Goal: Transaction & Acquisition: Purchase product/service

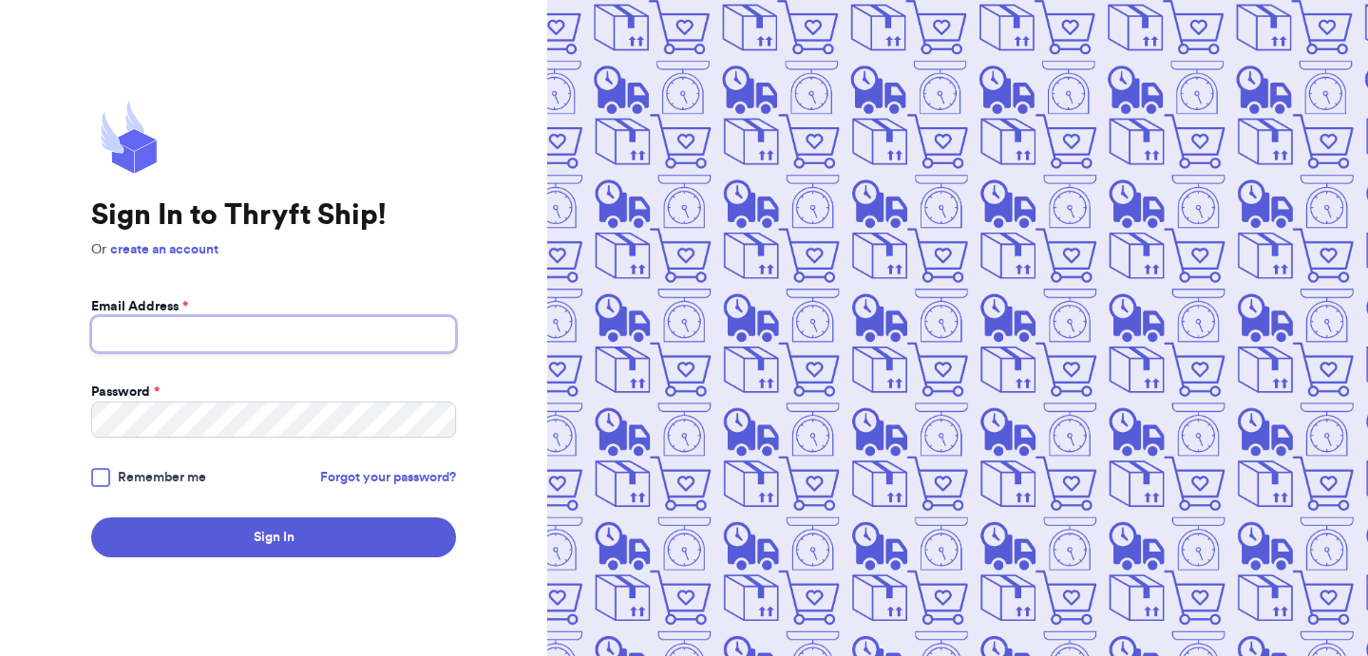
click at [239, 334] on input "Email Address *" at bounding box center [273, 334] width 365 height 36
type input "[EMAIL_ADDRESS][DOMAIN_NAME]"
click at [111, 482] on label "Remember me" at bounding box center [148, 477] width 115 height 19
click at [0, 0] on input "Remember me" at bounding box center [0, 0] width 0 height 0
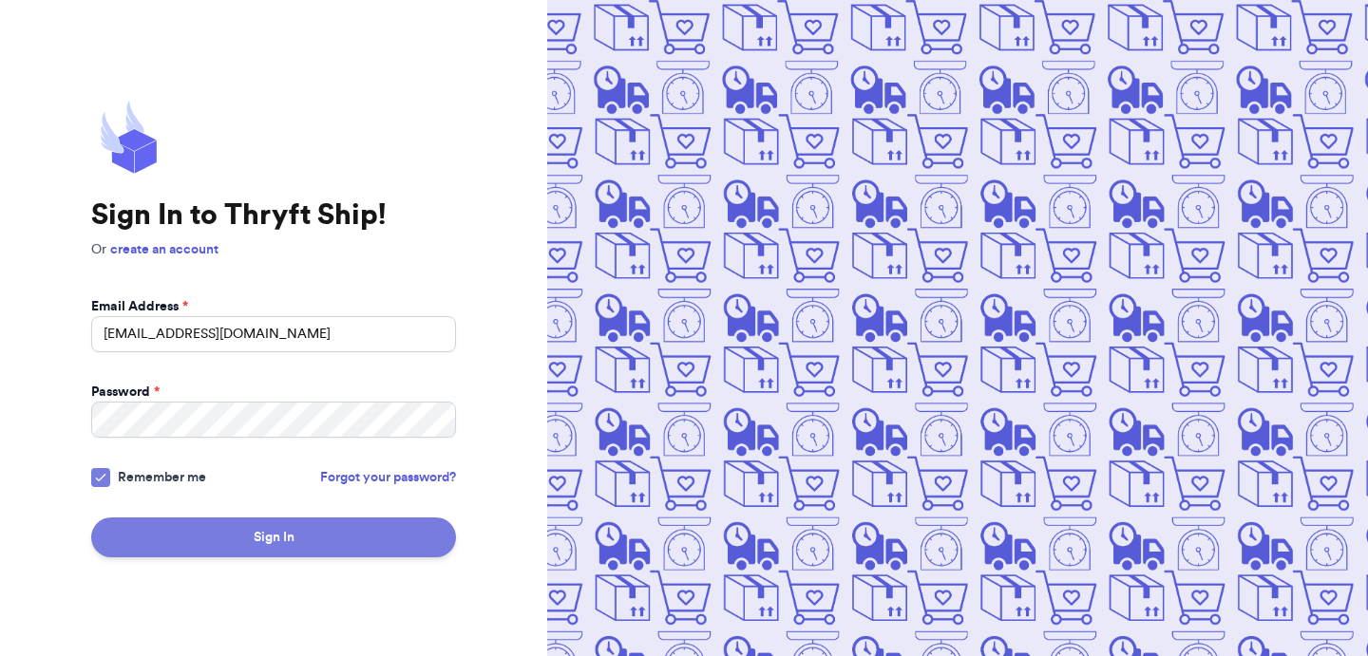
click at [204, 550] on button "Sign In" at bounding box center [273, 538] width 365 height 40
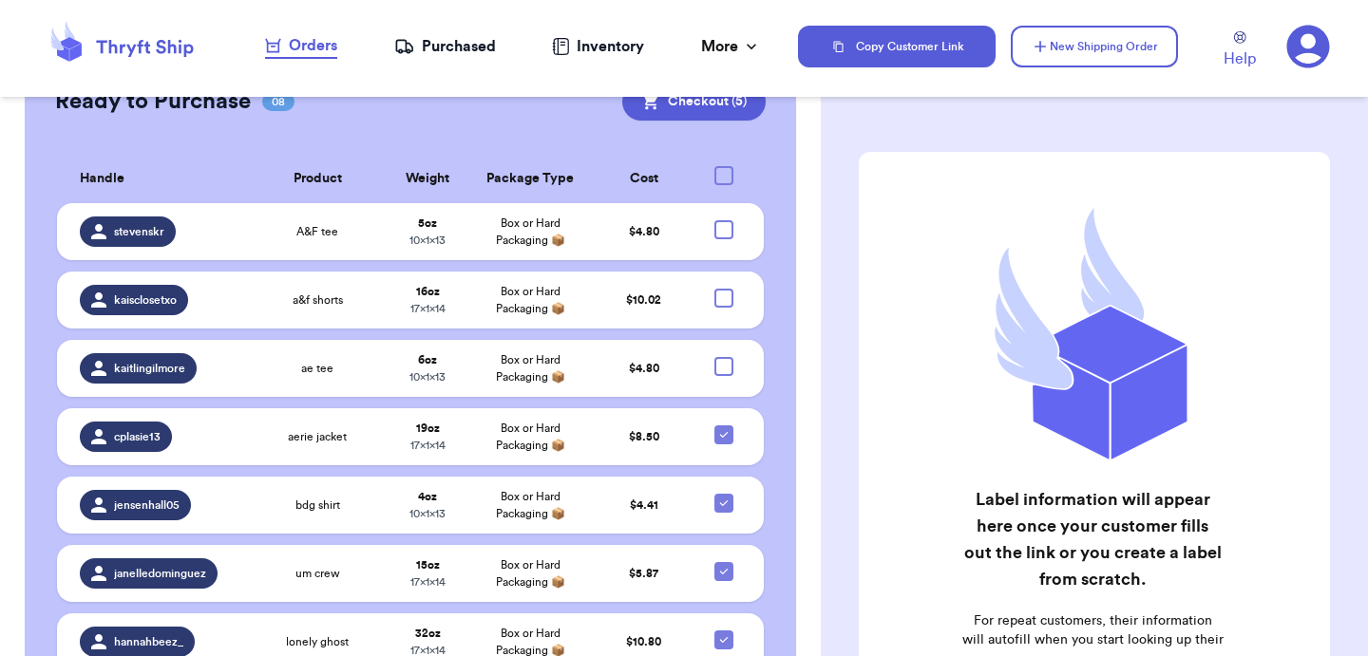
scroll to position [998, 0]
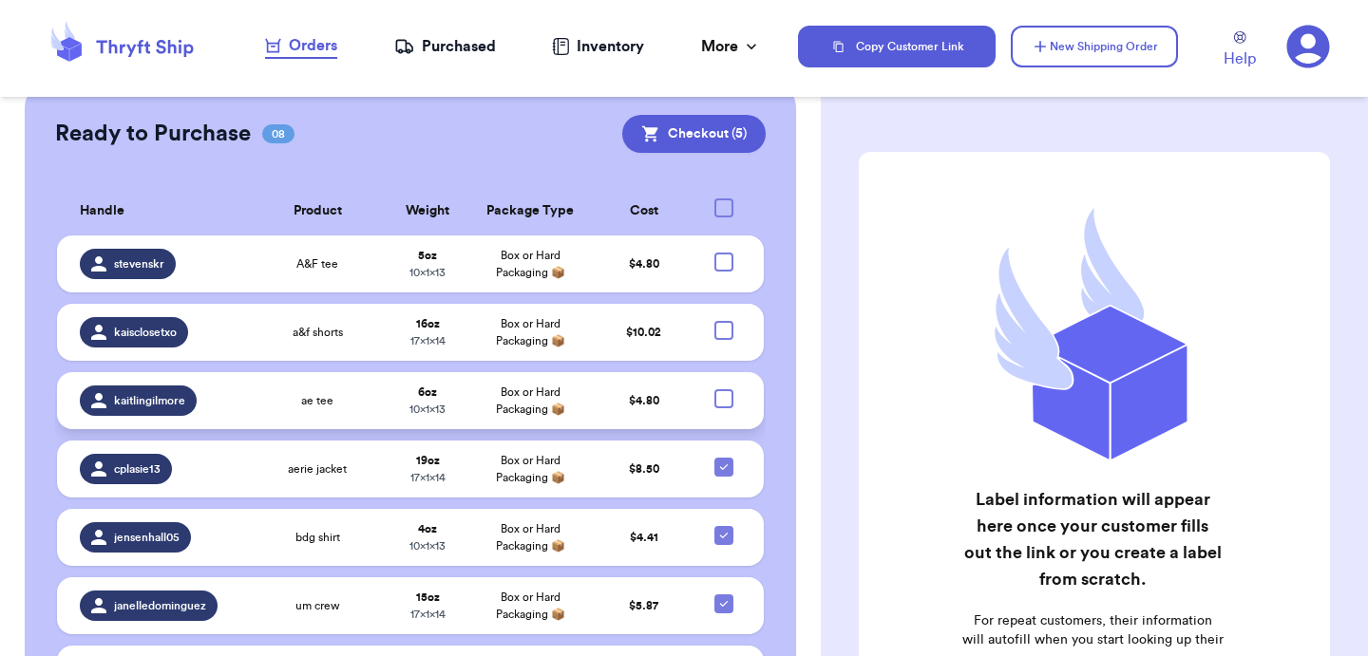
click at [729, 389] on div at bounding box center [723, 398] width 19 height 19
click at [724, 388] on input "checkbox" at bounding box center [723, 388] width 1 height 1
checkbox input "true"
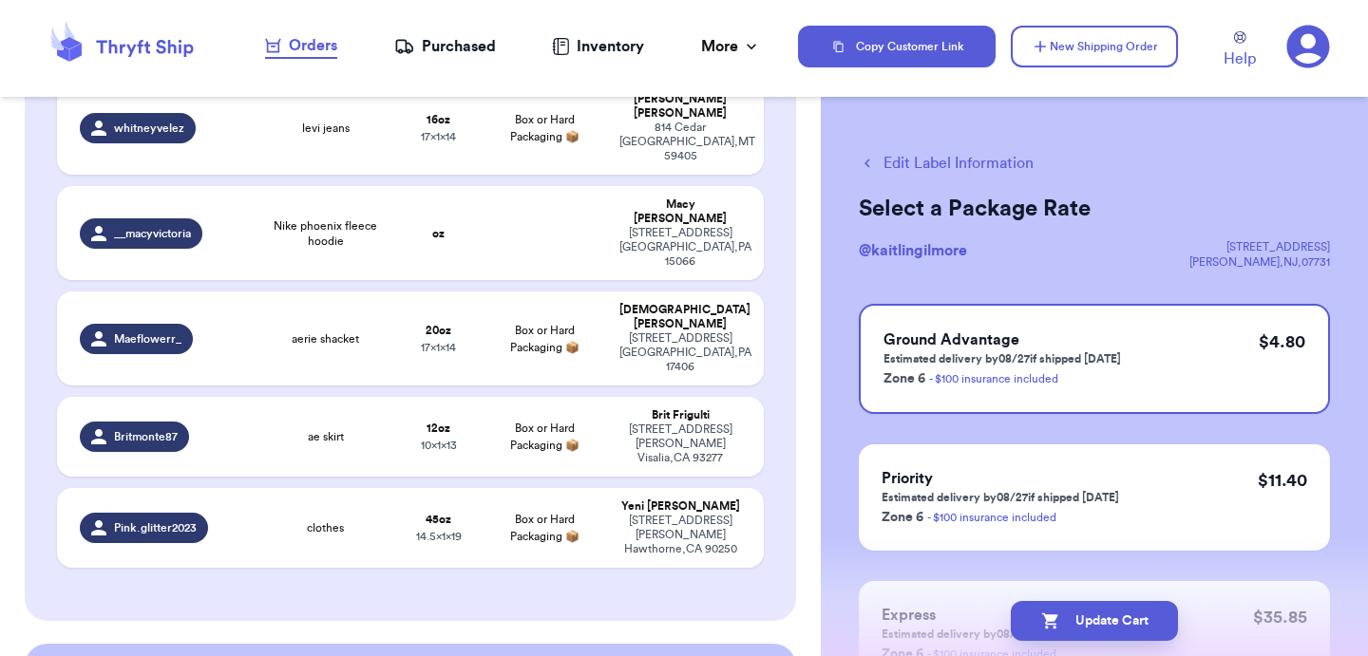
scroll to position [435, 0]
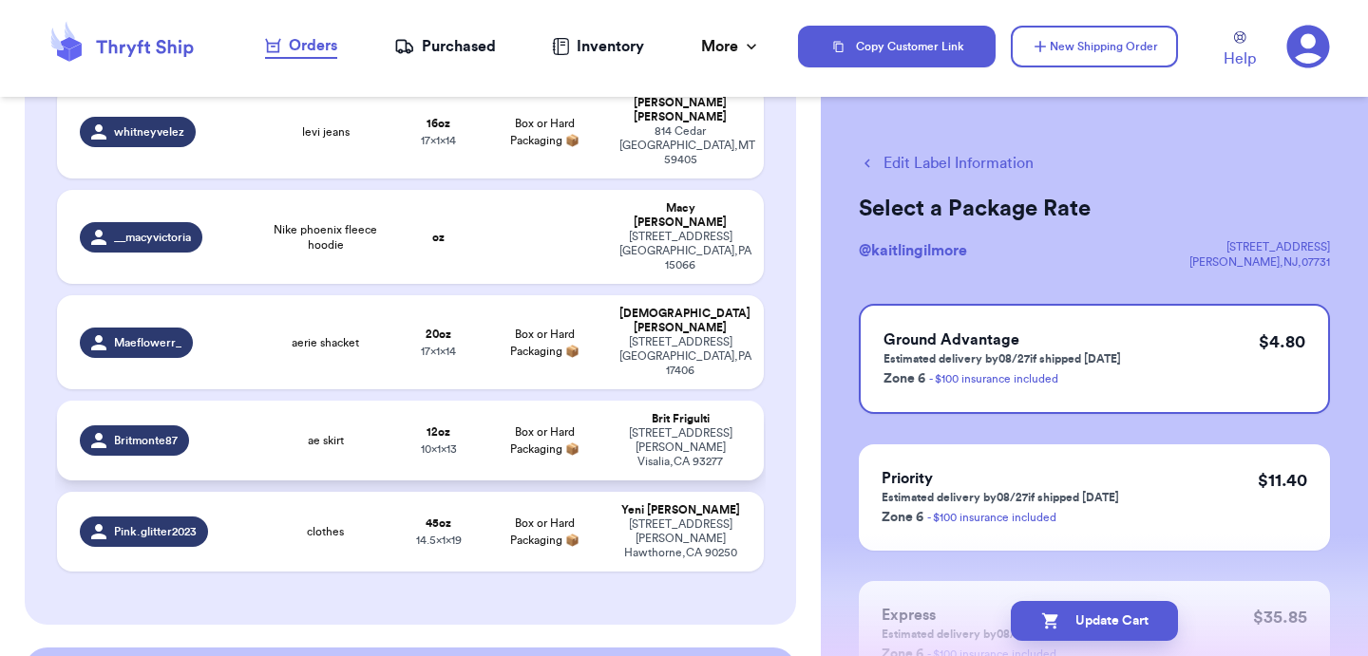
click at [400, 401] on td "12 oz 10 x 1 x 13" at bounding box center [438, 441] width 85 height 80
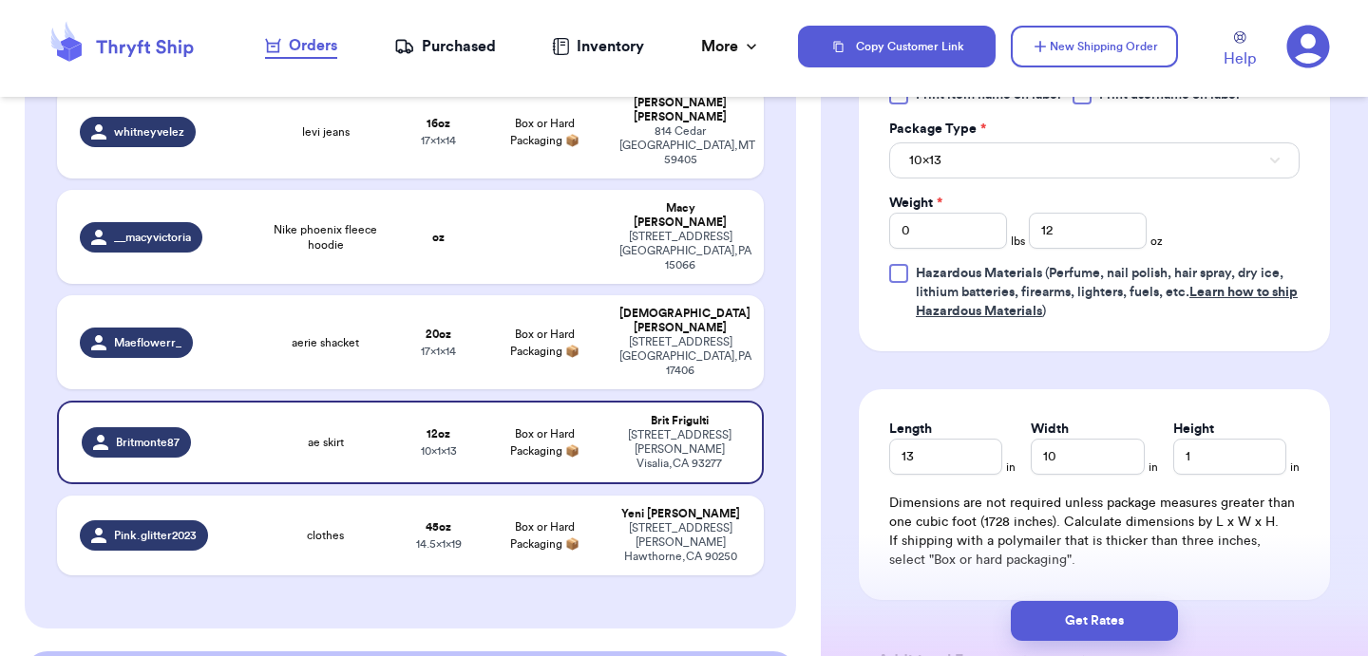
scroll to position [921, 0]
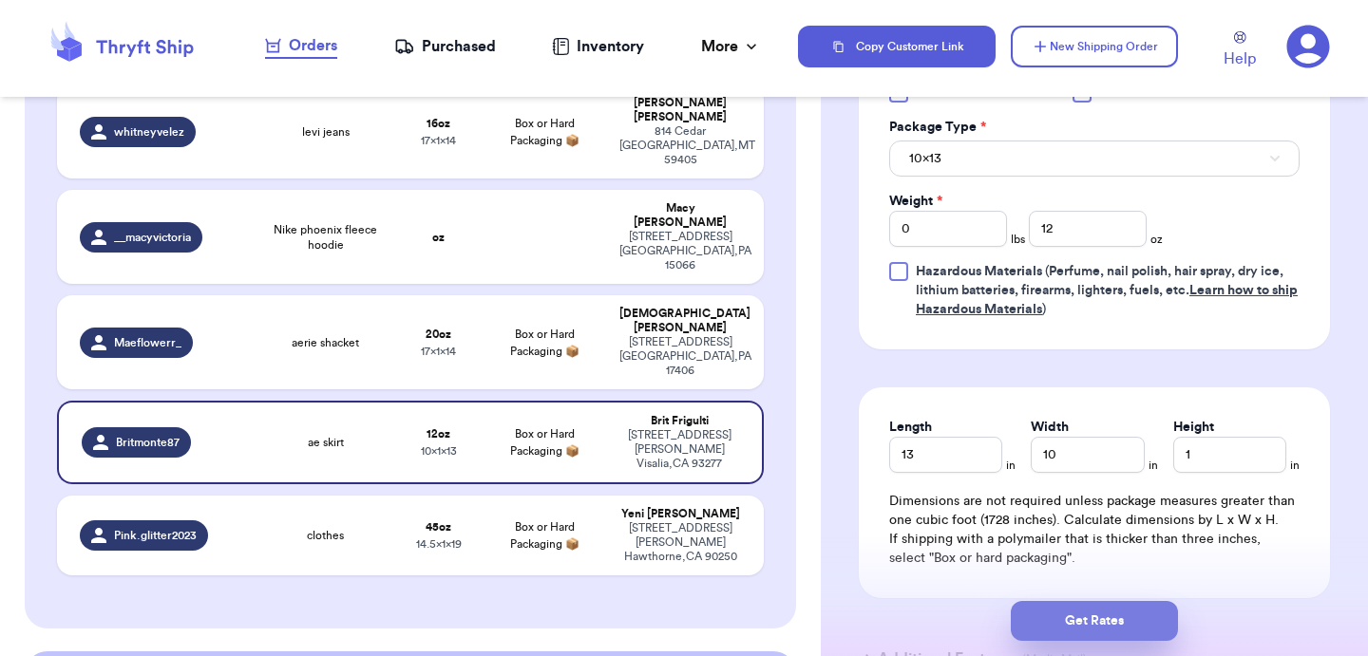
click at [1091, 621] on button "Get Rates" at bounding box center [1094, 621] width 167 height 40
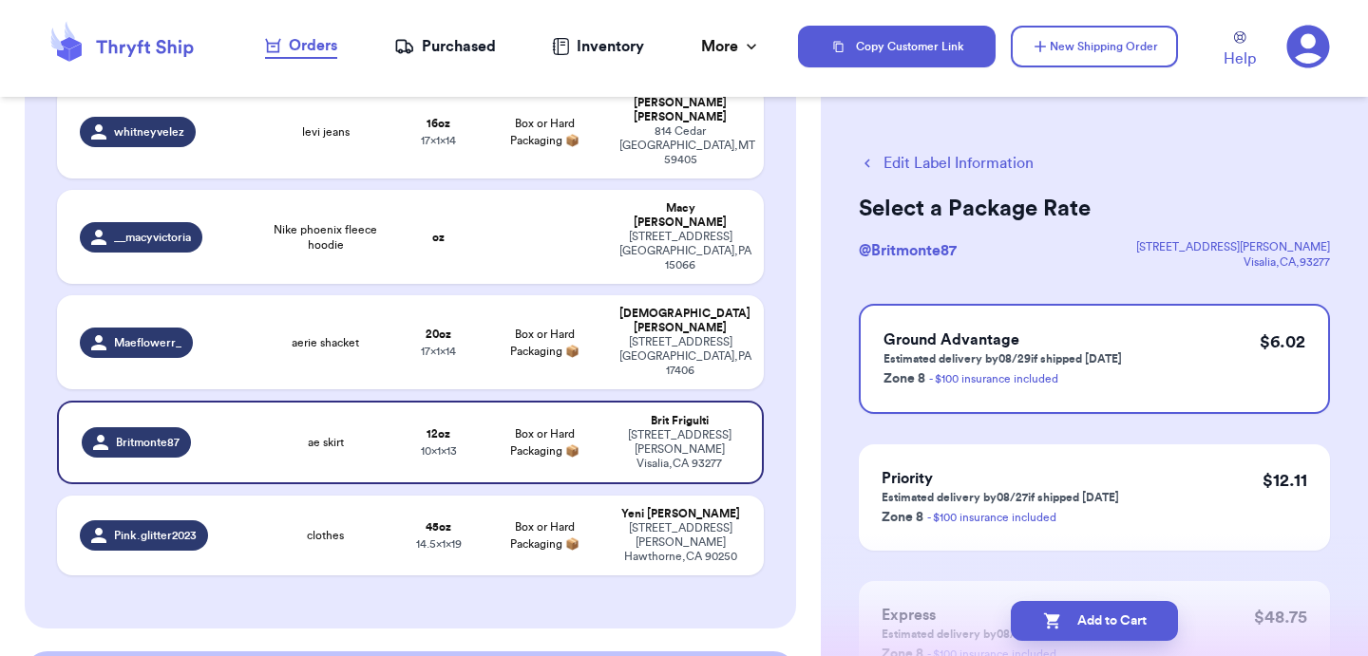
click at [1091, 621] on button "Add to Cart" at bounding box center [1094, 621] width 167 height 40
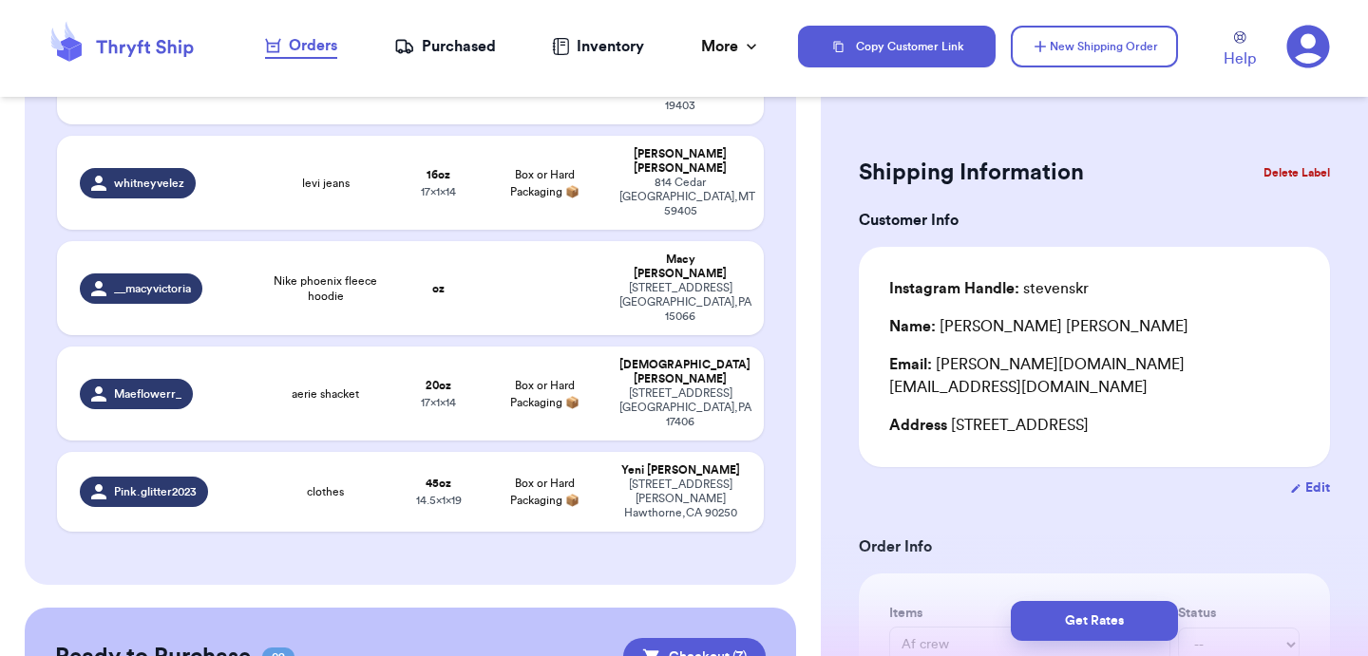
scroll to position [387, 0]
click at [500, 348] on td "Box or Hard Packaging 📦" at bounding box center [544, 395] width 127 height 94
type input "aerie shacket"
type input "1"
type input "4"
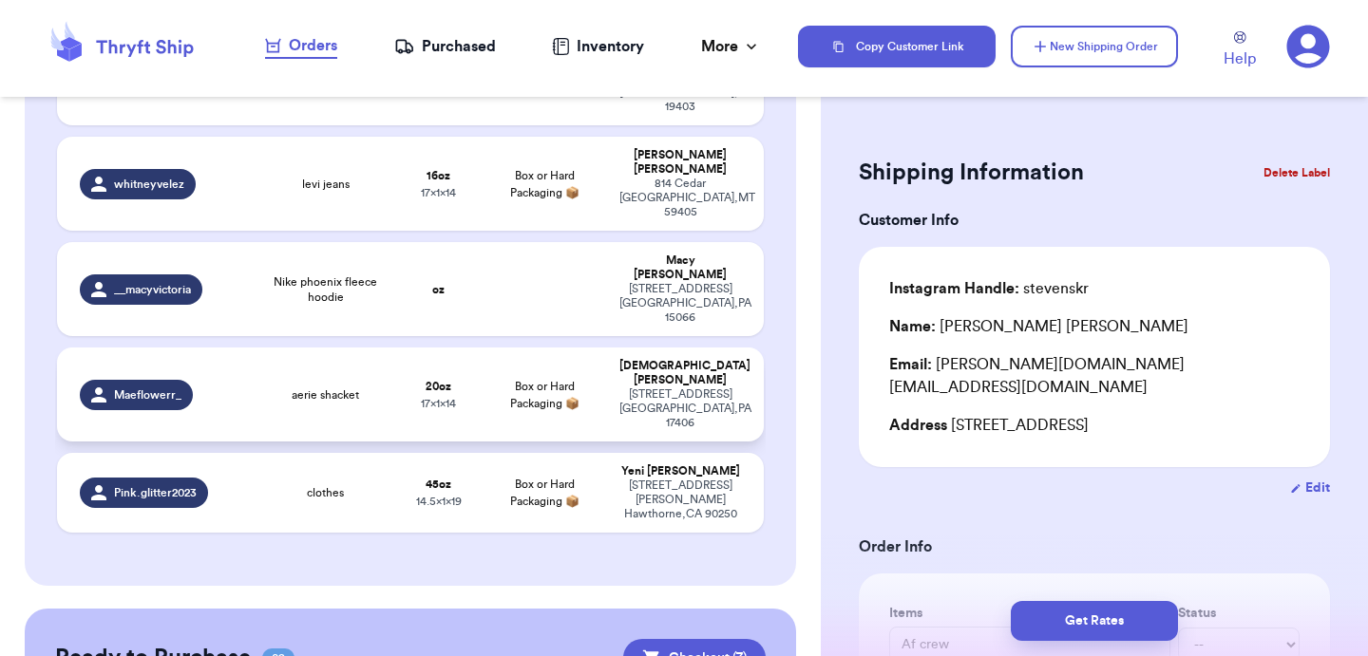
type input "14"
type input "17"
type input "1"
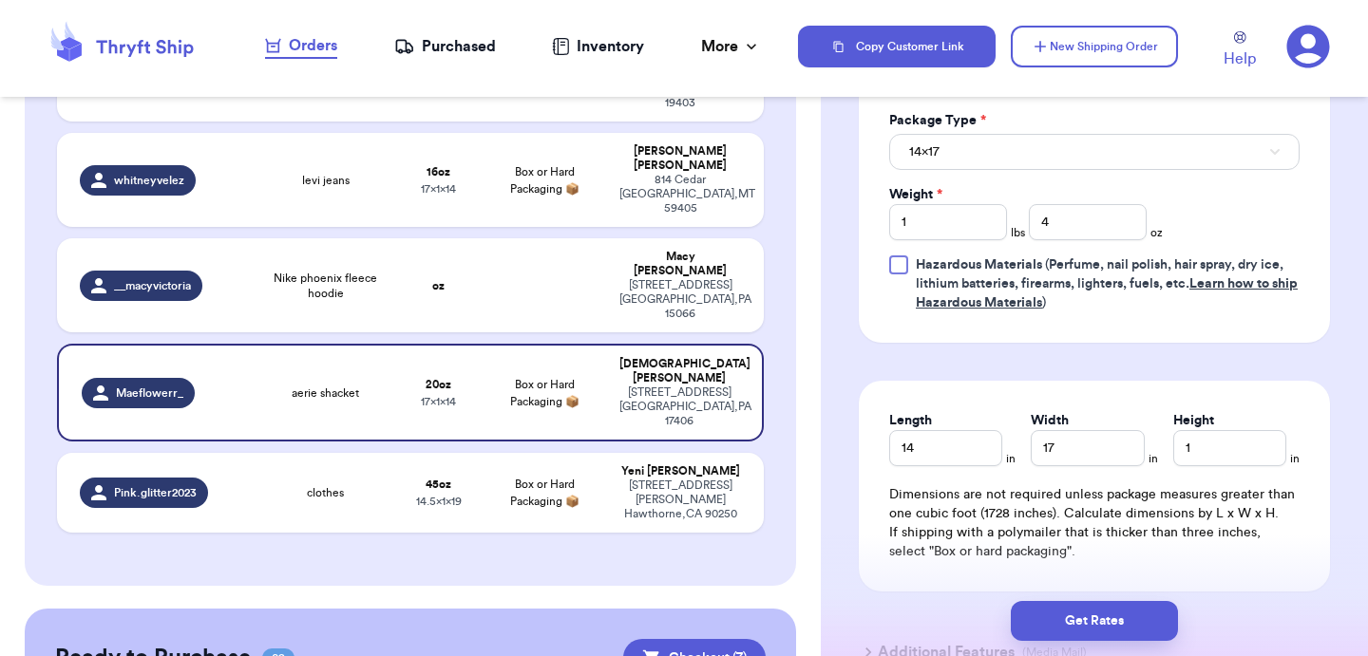
scroll to position [1068, 0]
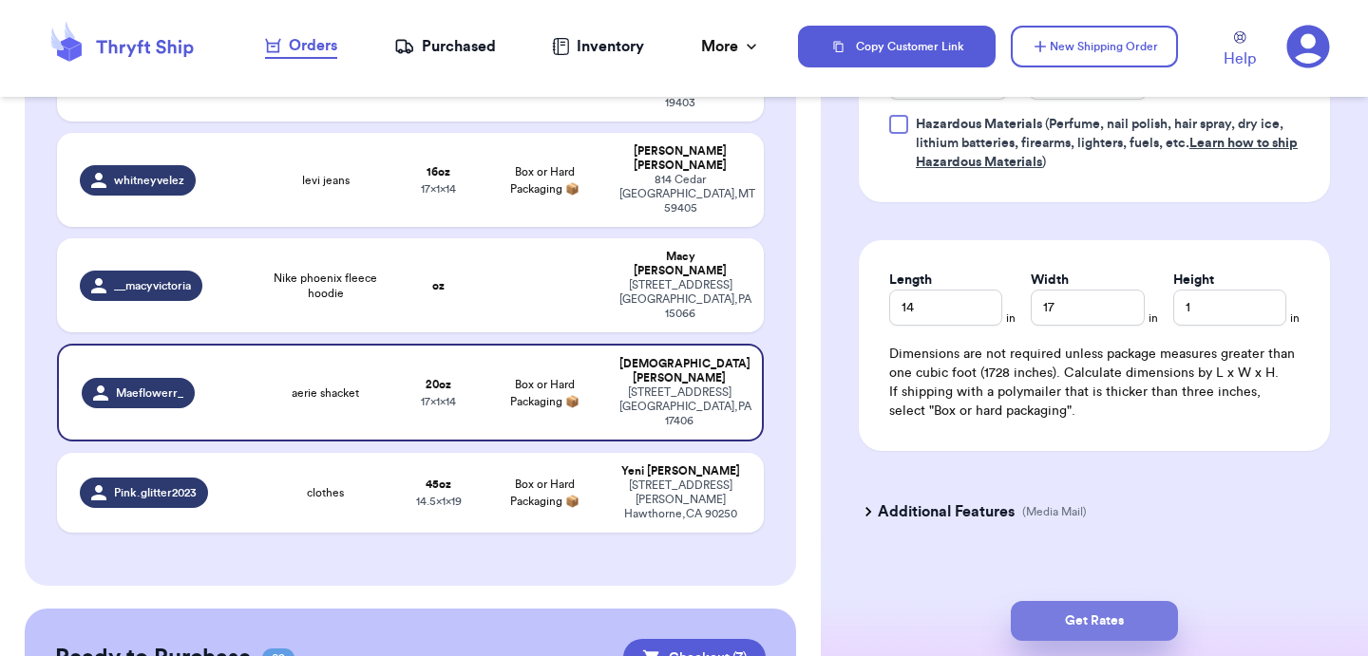
click at [1060, 610] on button "Get Rates" at bounding box center [1094, 621] width 167 height 40
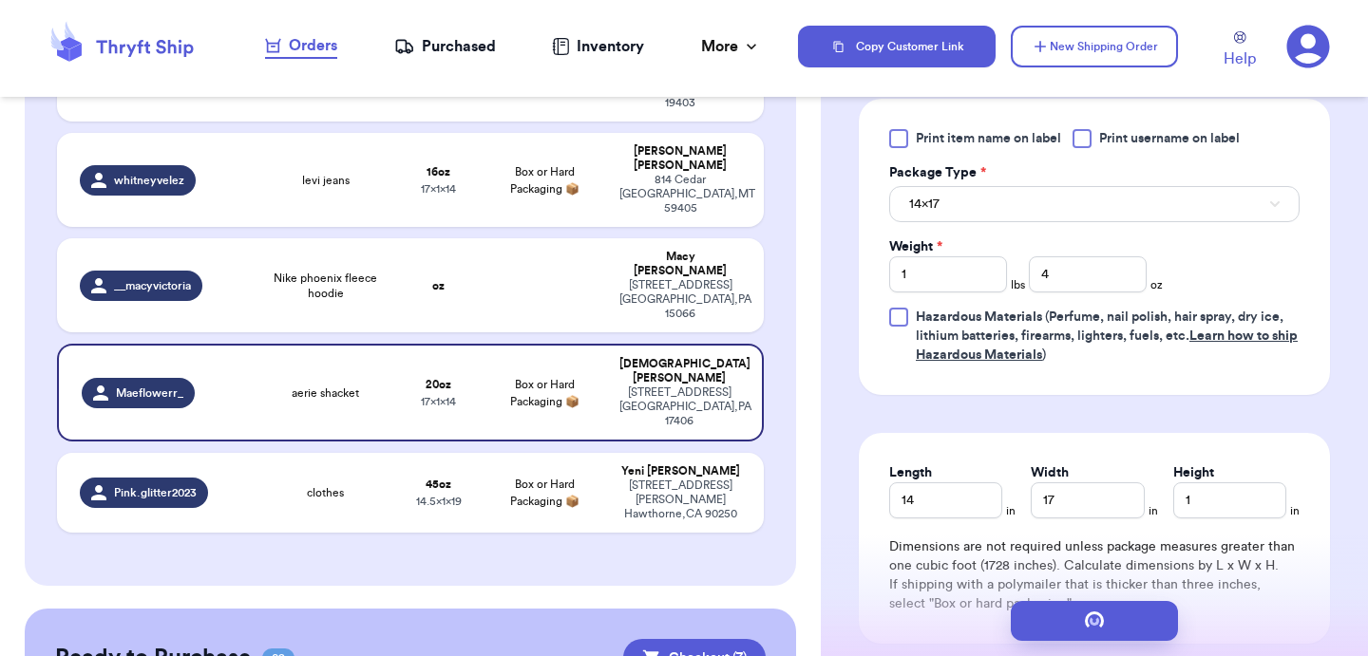
scroll to position [0, 0]
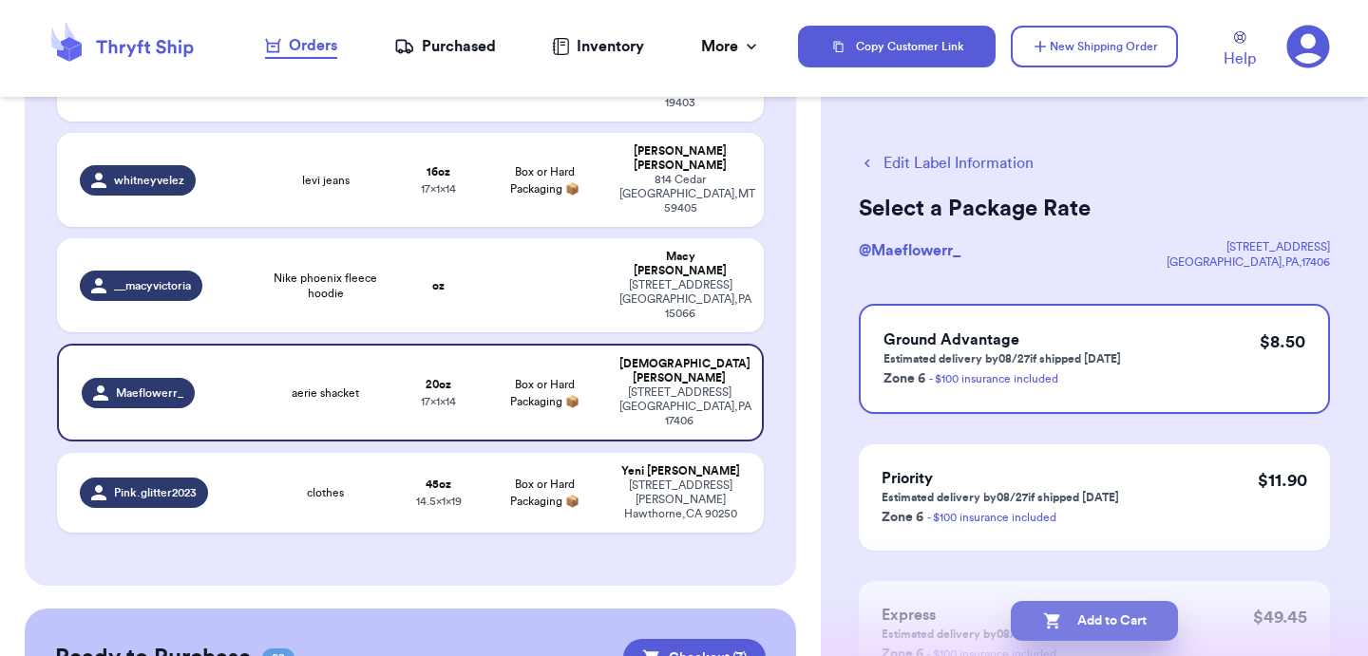
click at [1084, 612] on button "Add to Cart" at bounding box center [1094, 621] width 167 height 40
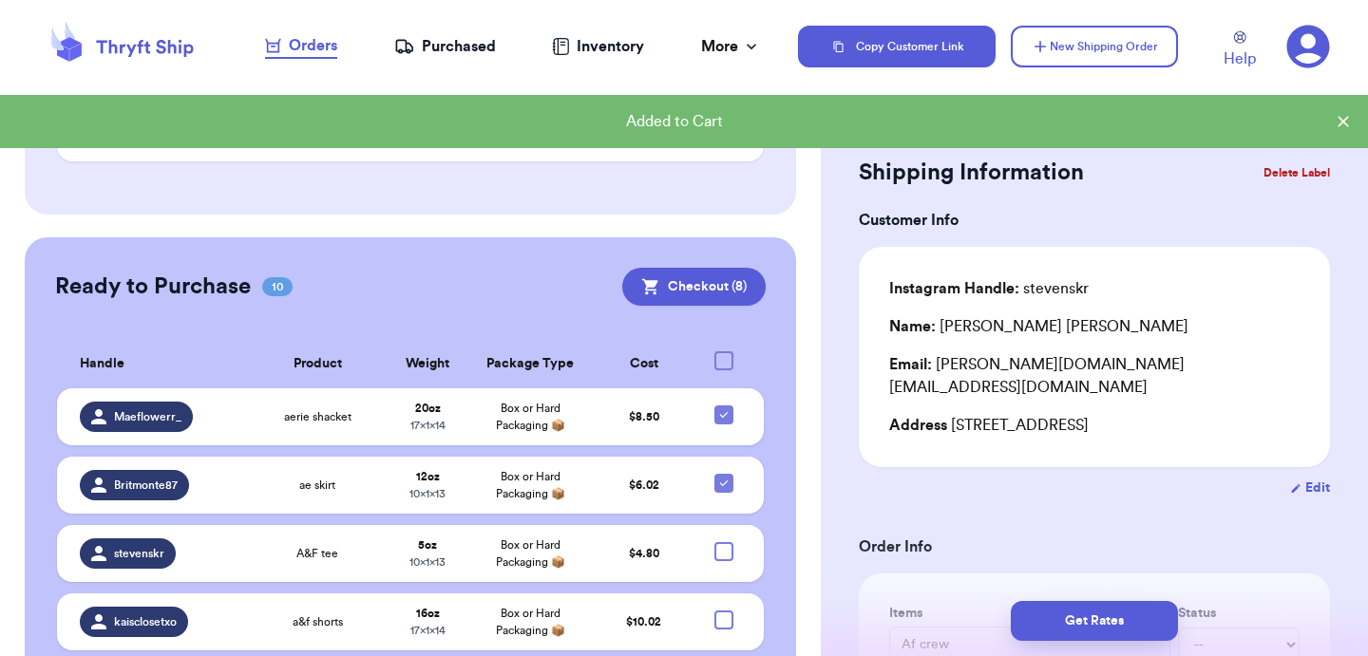
scroll to position [704, 0]
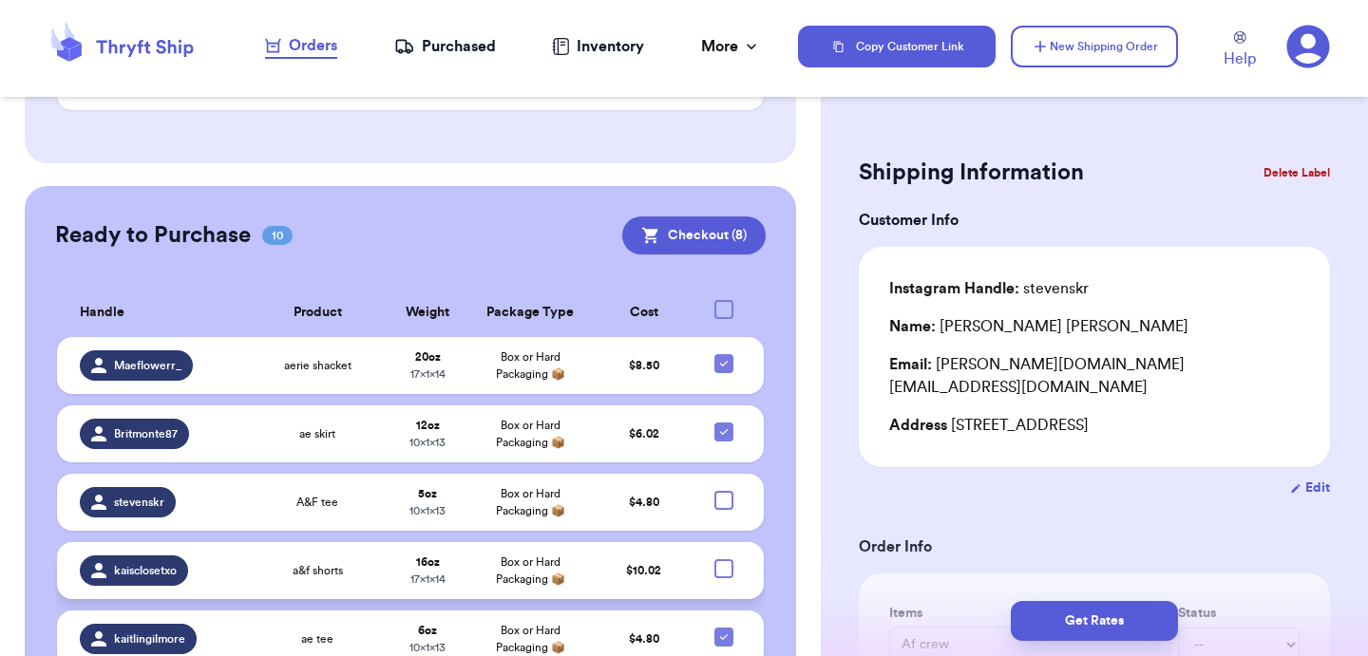
click at [720, 559] on div at bounding box center [723, 568] width 19 height 19
click at [723, 558] on input "checkbox" at bounding box center [723, 558] width 1 height 1
checkbox input "true"
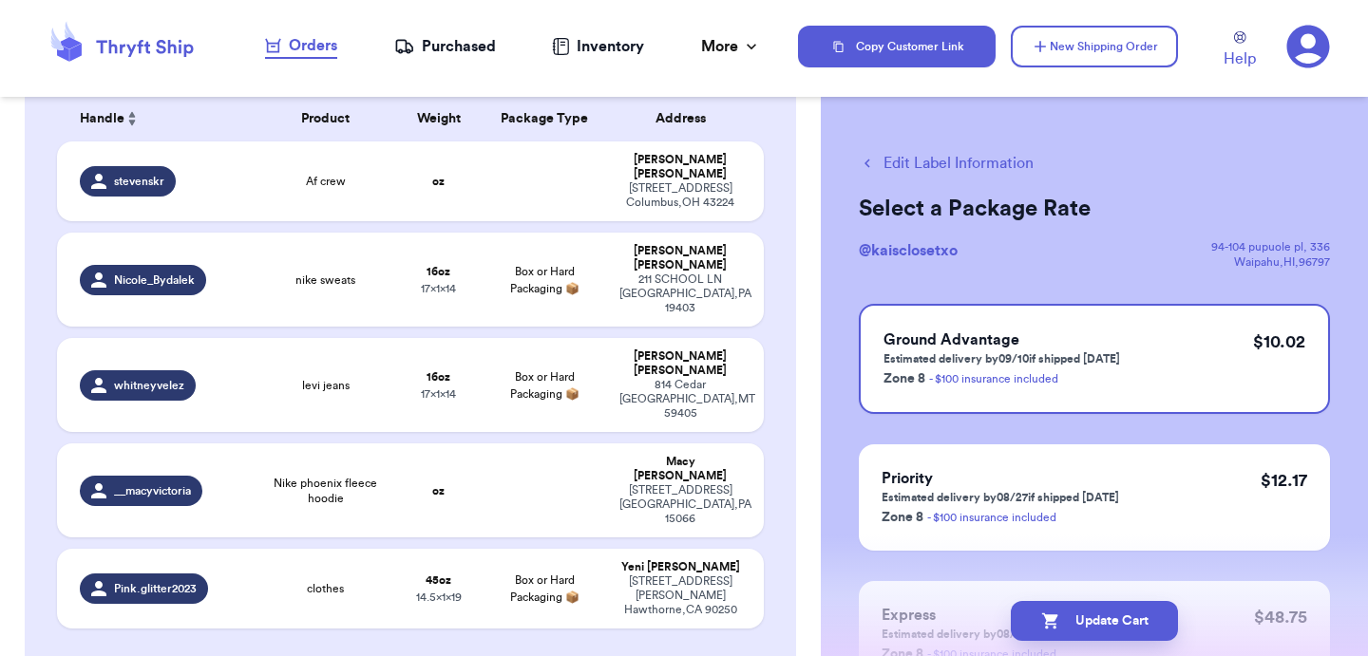
scroll to position [169, 0]
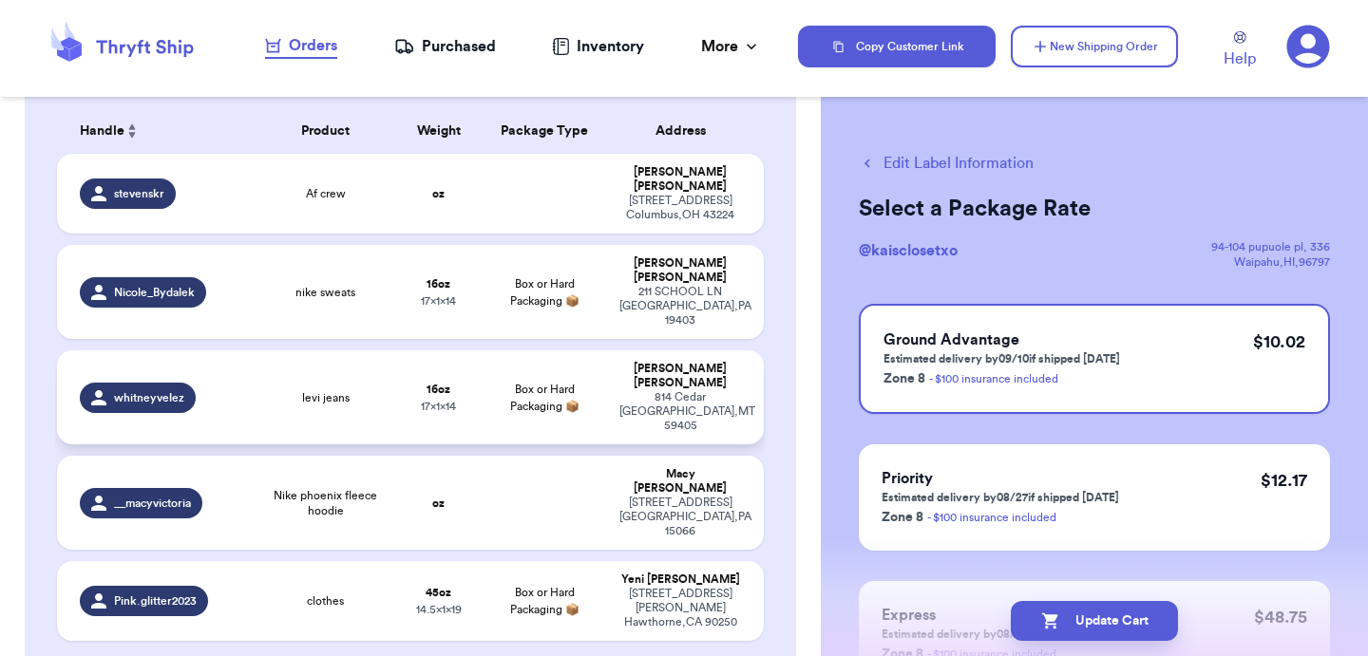
click at [468, 350] on td "16 oz 17 x 1 x 14" at bounding box center [438, 397] width 85 height 94
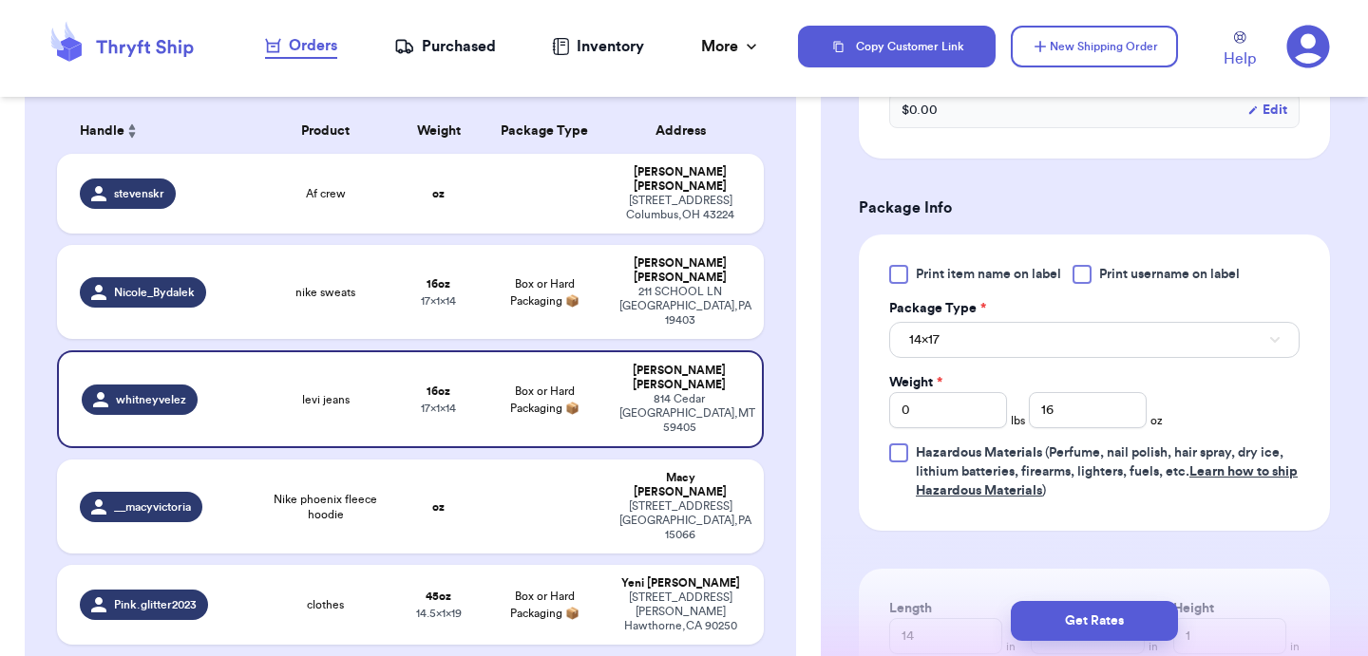
scroll to position [768, 0]
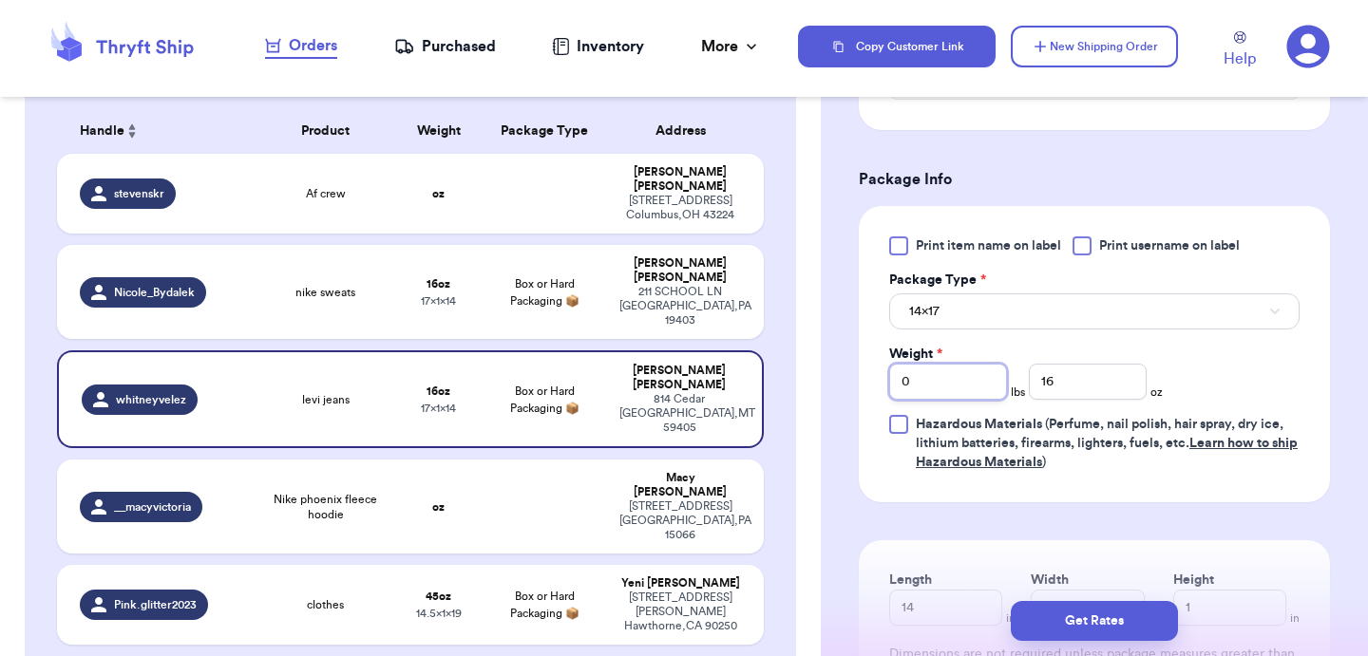
click at [985, 364] on input "0" at bounding box center [948, 382] width 118 height 36
type input "1"
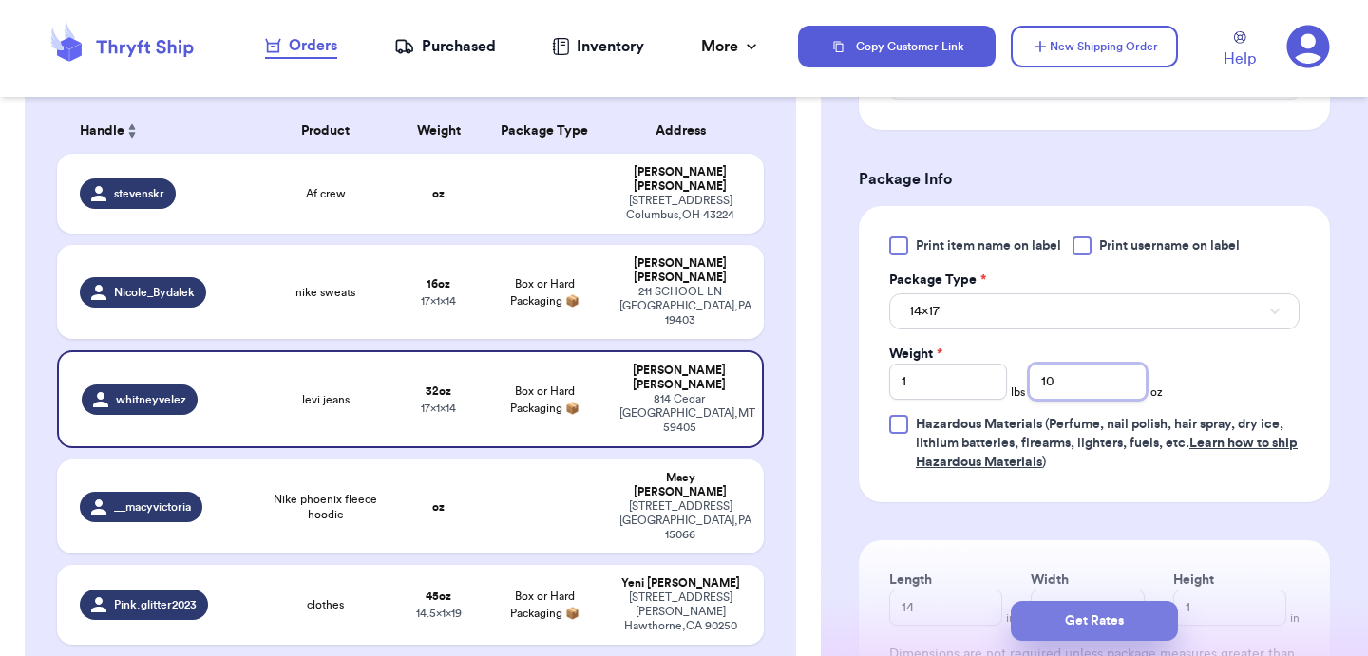
type input "10"
click at [1113, 615] on button "Get Rates" at bounding box center [1094, 621] width 167 height 40
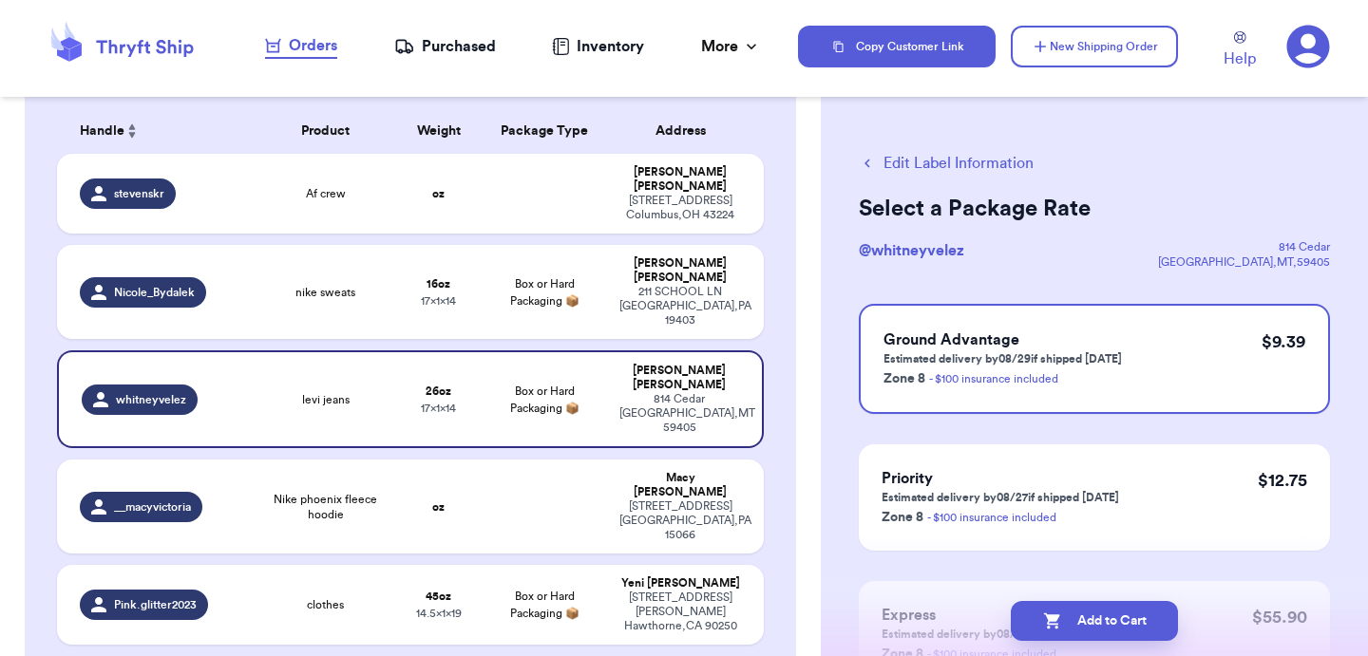
click at [1113, 615] on button "Add to Cart" at bounding box center [1094, 621] width 167 height 40
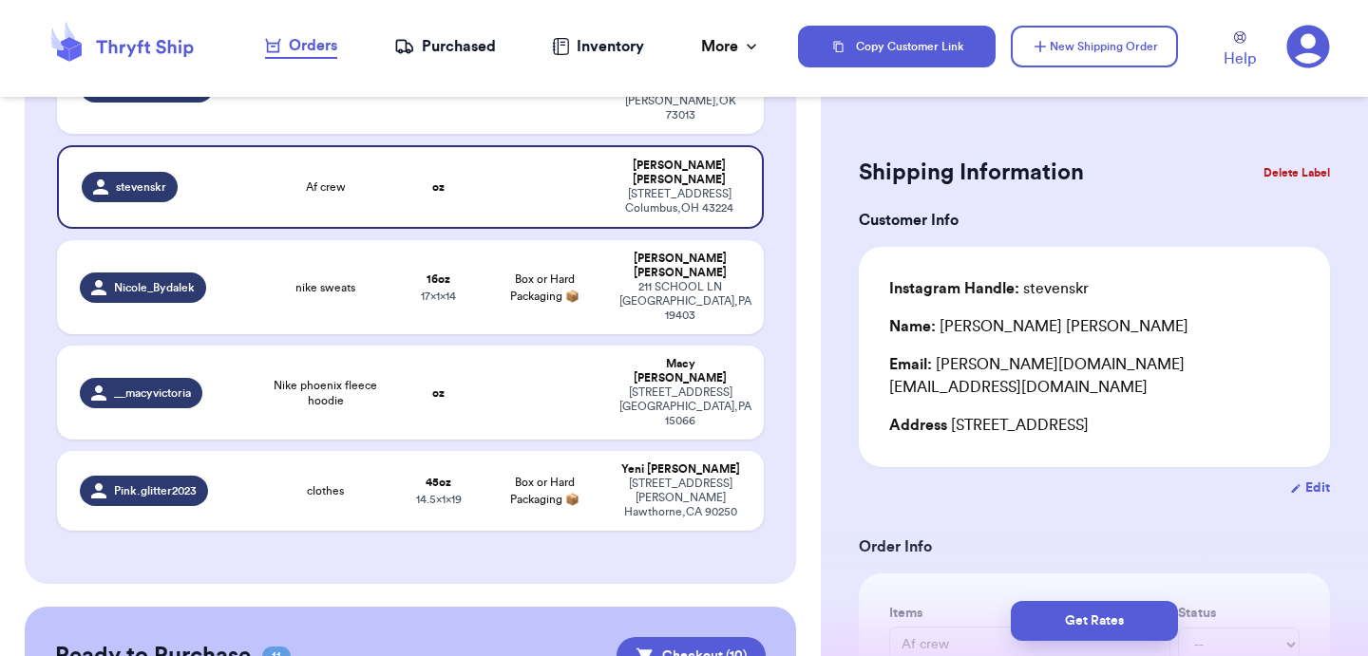
scroll to position [280, 0]
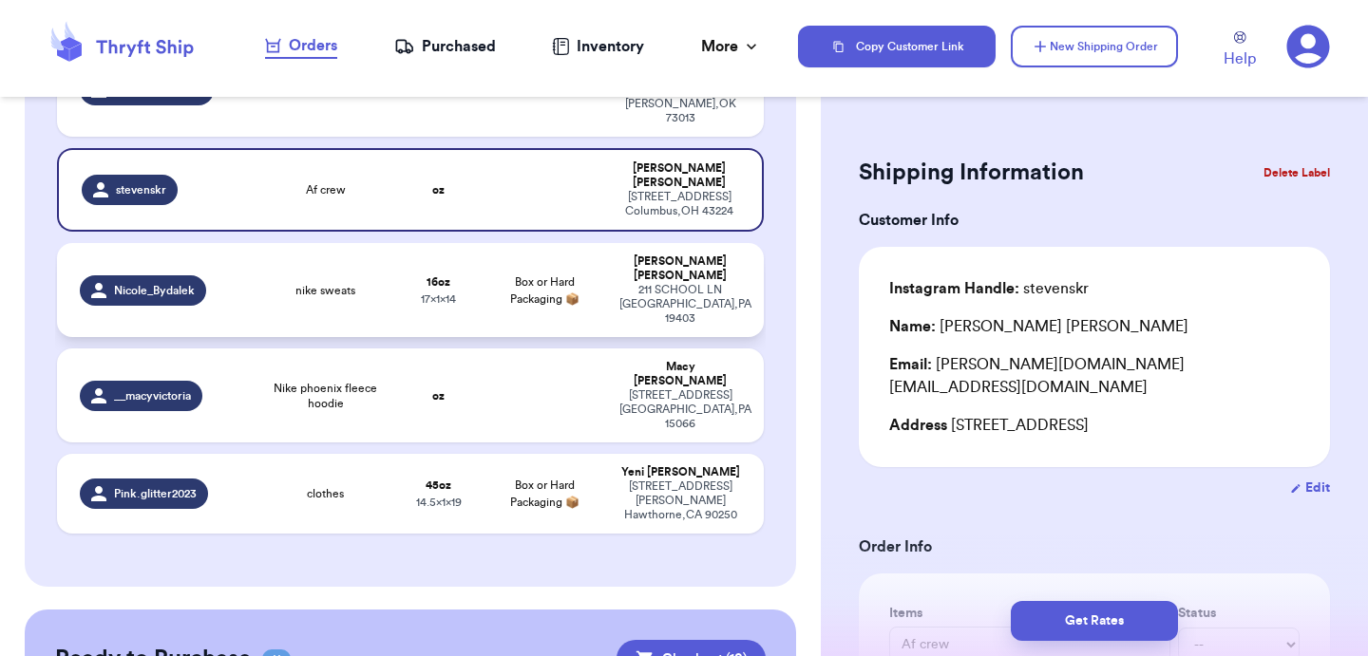
click at [263, 243] on td "nike sweats" at bounding box center [326, 290] width 142 height 94
type input "nike sweats"
type input "16"
type input "14"
type input "17"
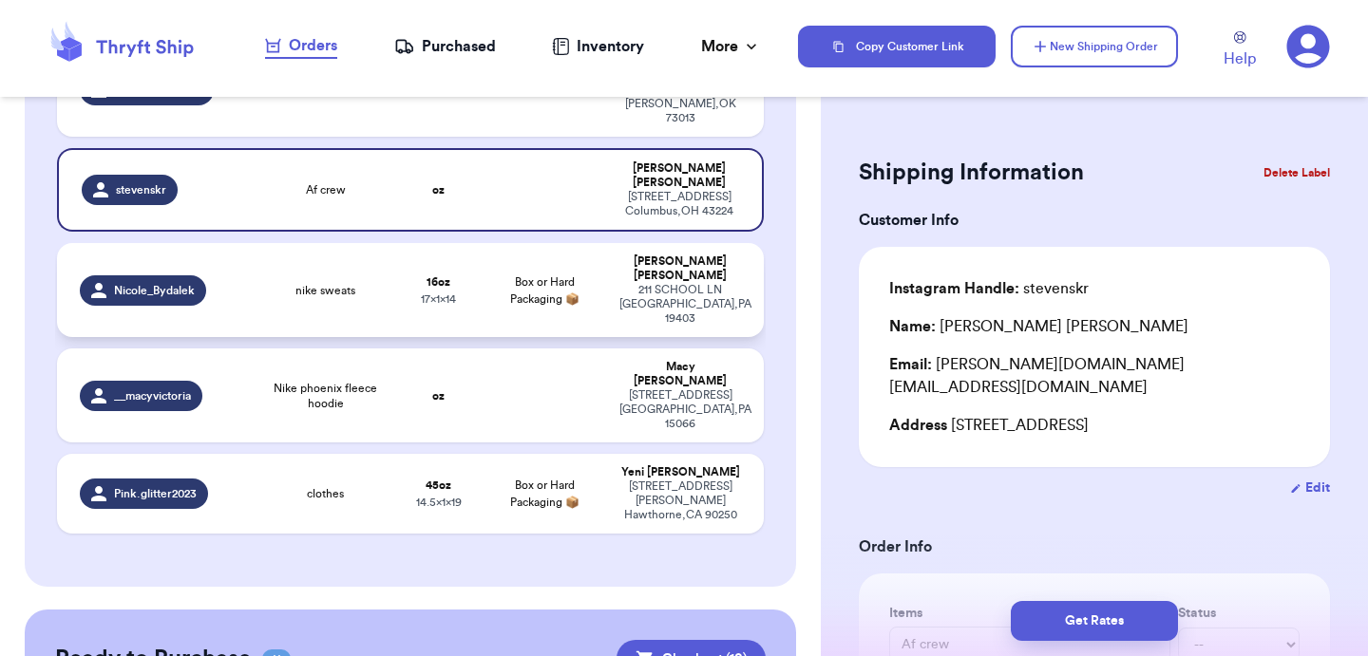
type input "1"
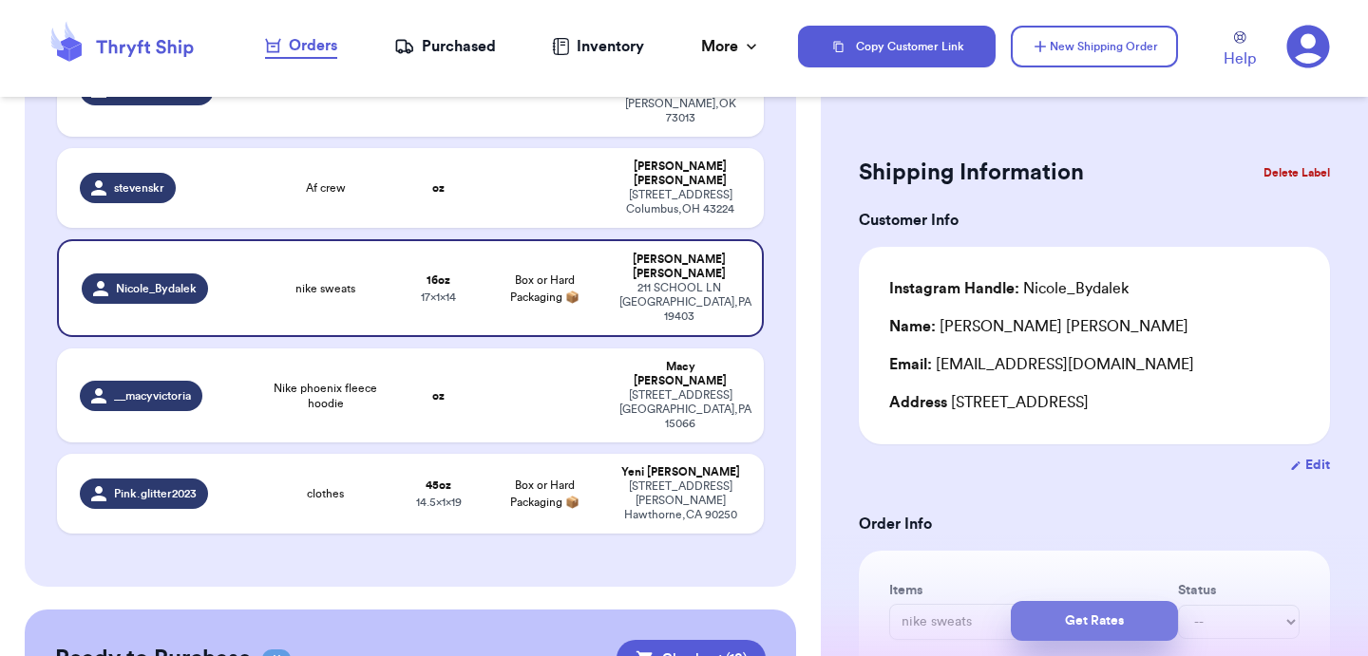
click at [1133, 619] on button "Get Rates" at bounding box center [1094, 621] width 167 height 40
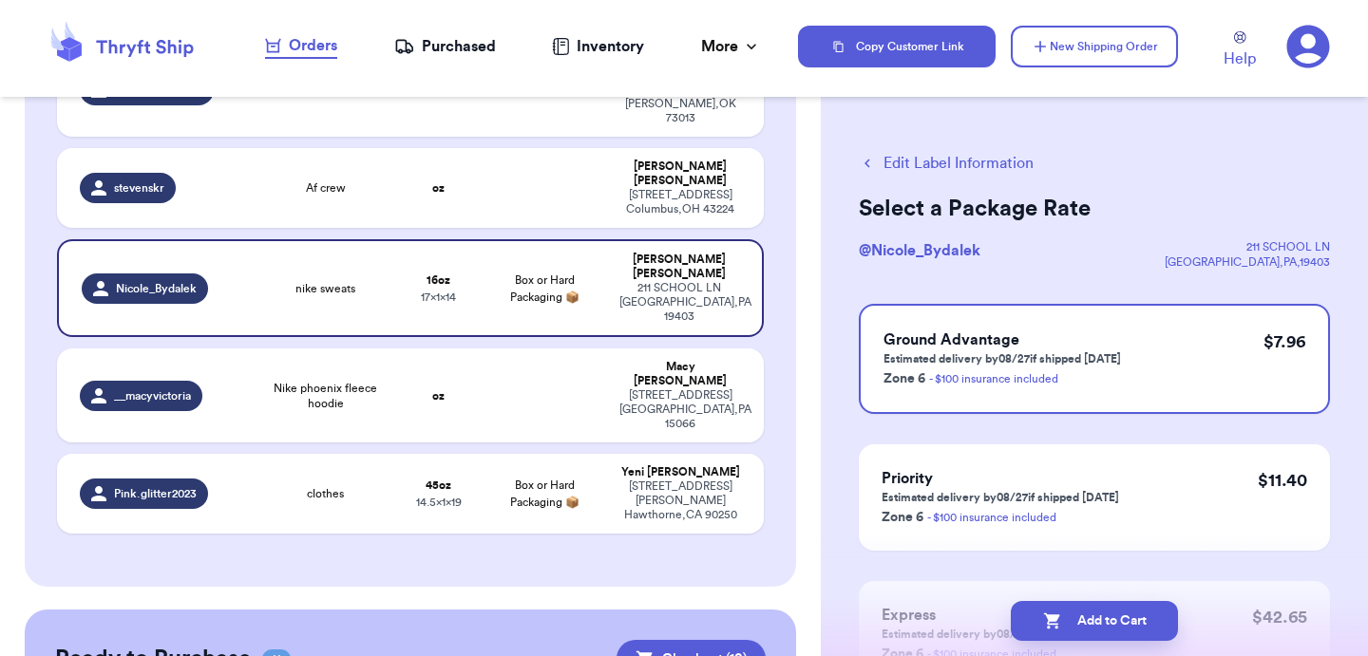
click at [1133, 619] on button "Add to Cart" at bounding box center [1094, 621] width 167 height 40
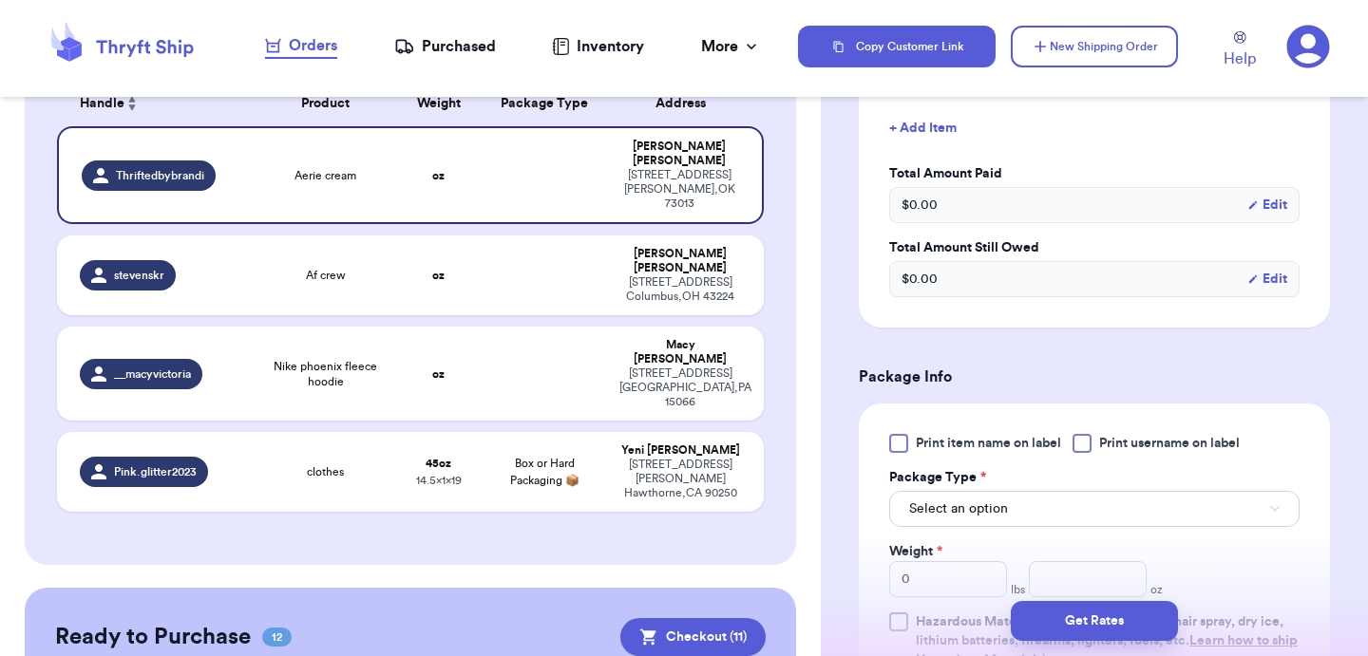
scroll to position [614, 0]
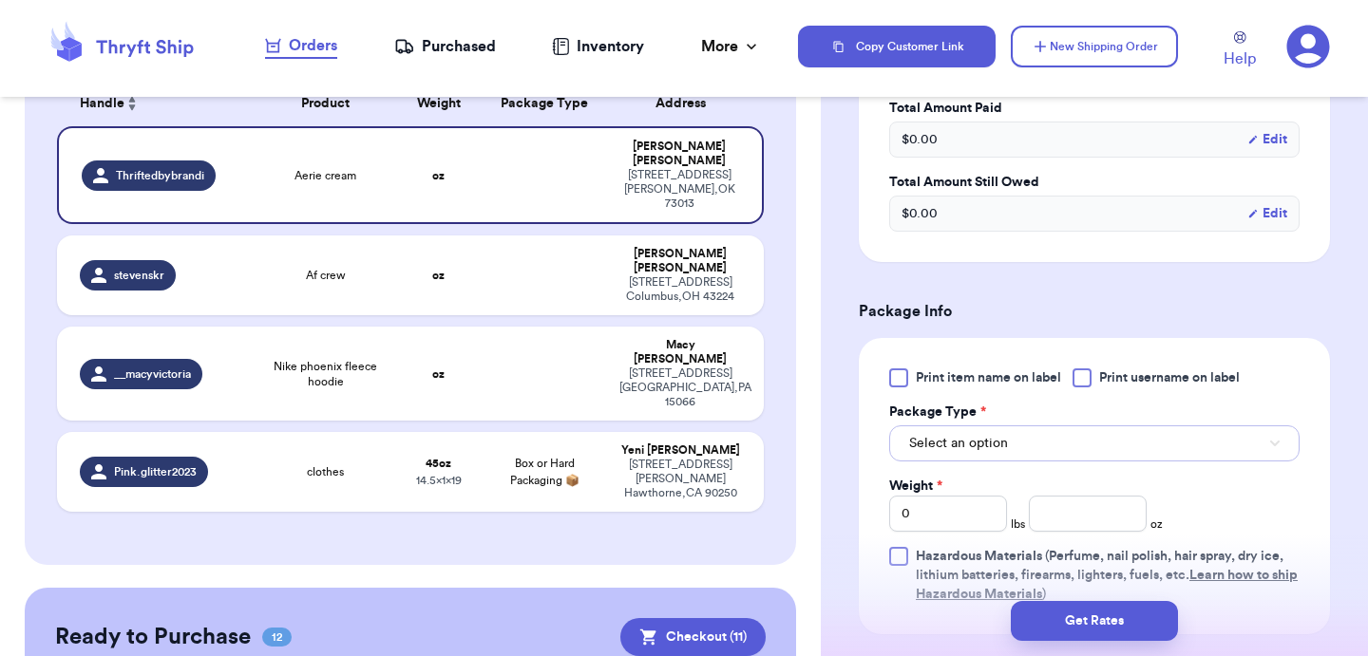
click at [1002, 441] on span "Select an option" at bounding box center [958, 443] width 99 height 19
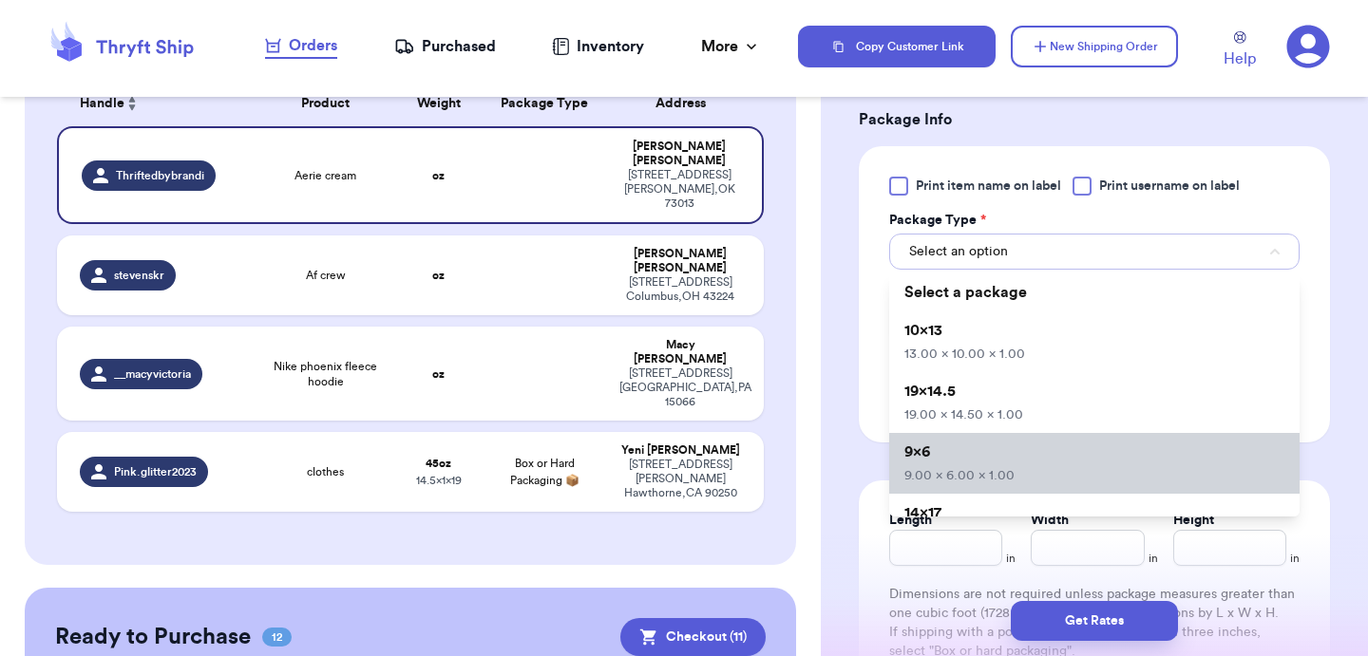
scroll to position [28, 0]
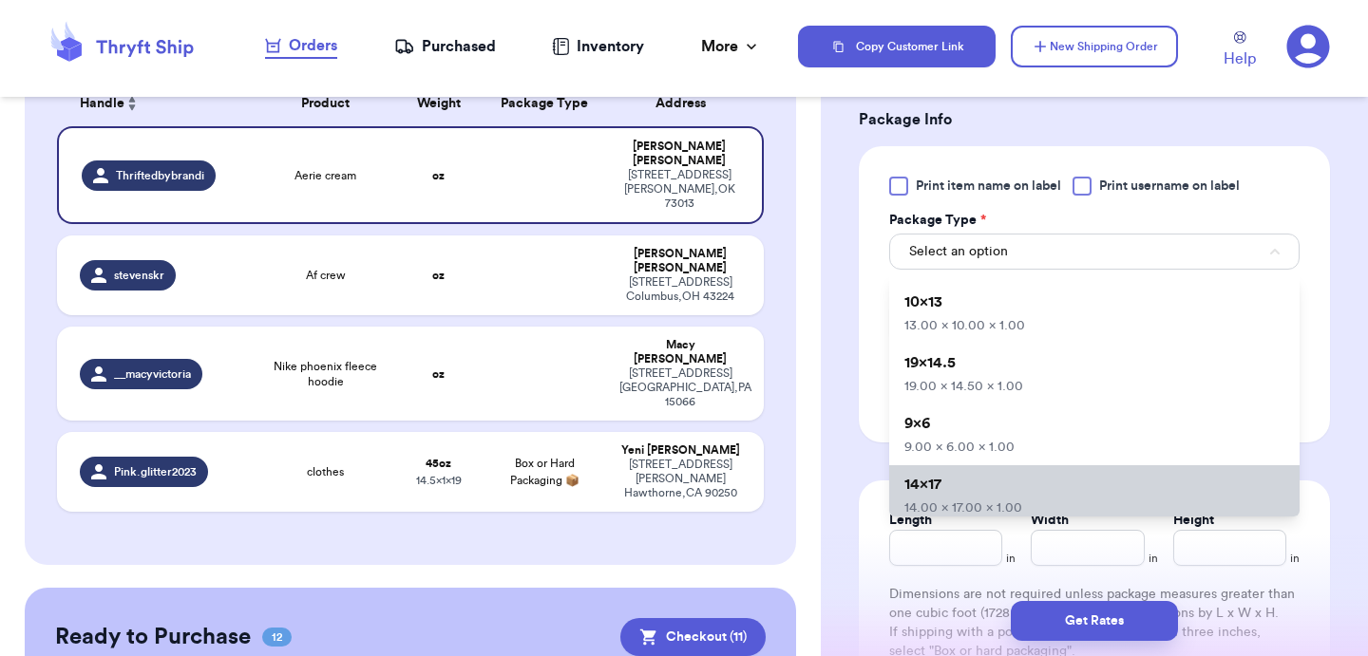
click at [964, 489] on li "14x17 14.00 x 17.00 x 1.00" at bounding box center [1094, 495] width 410 height 61
type input "14"
type input "17"
type input "1"
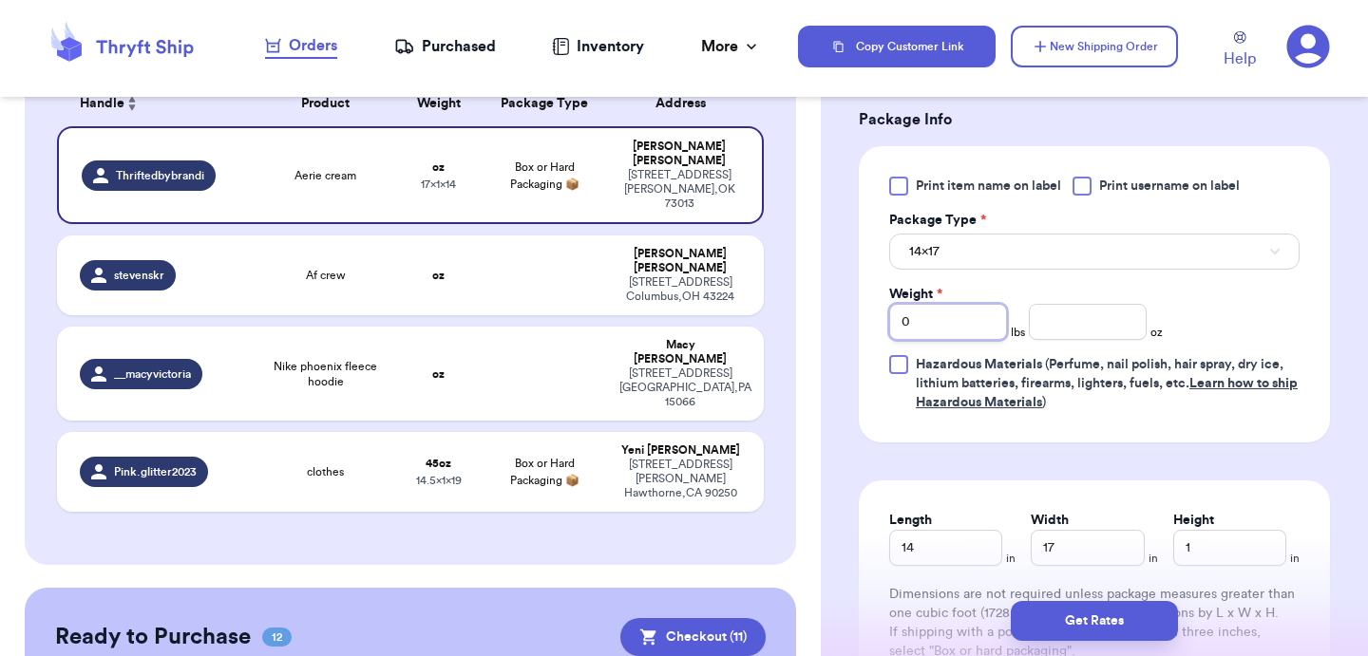
click at [957, 327] on input "0" at bounding box center [948, 322] width 118 height 36
type input "01"
type input "4"
click at [1082, 616] on button "Get Rates" at bounding box center [1094, 621] width 167 height 40
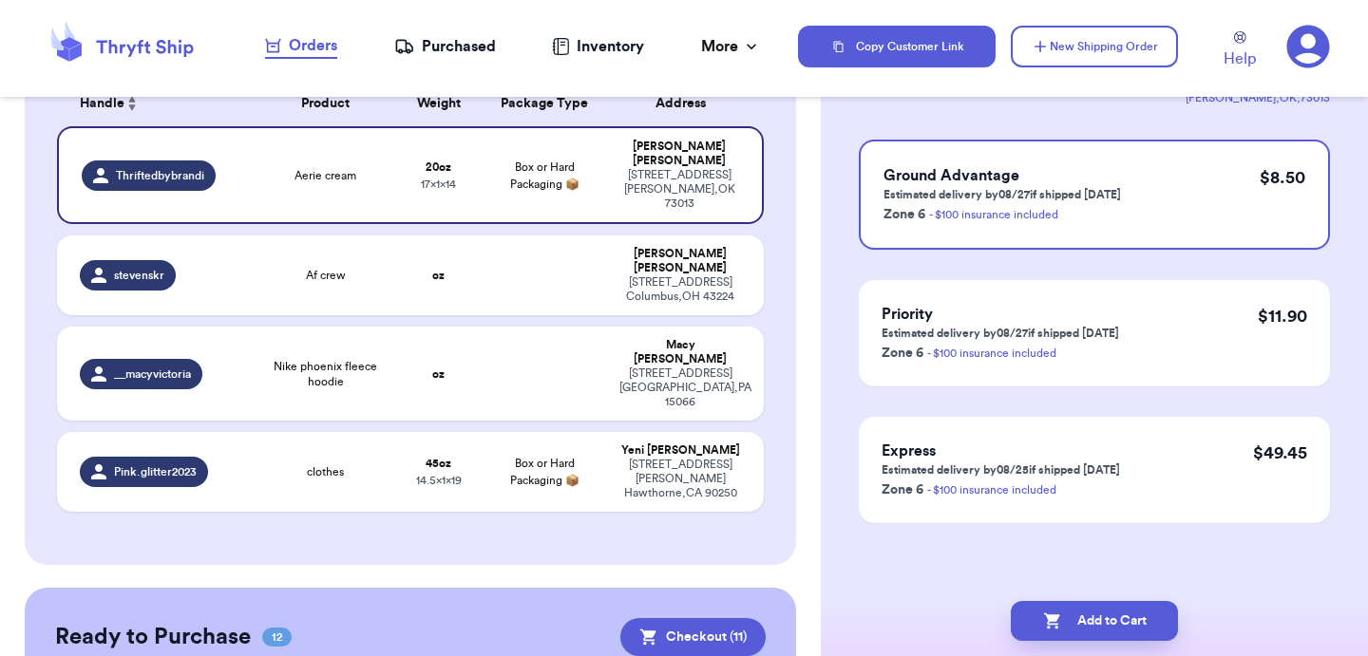
scroll to position [0, 0]
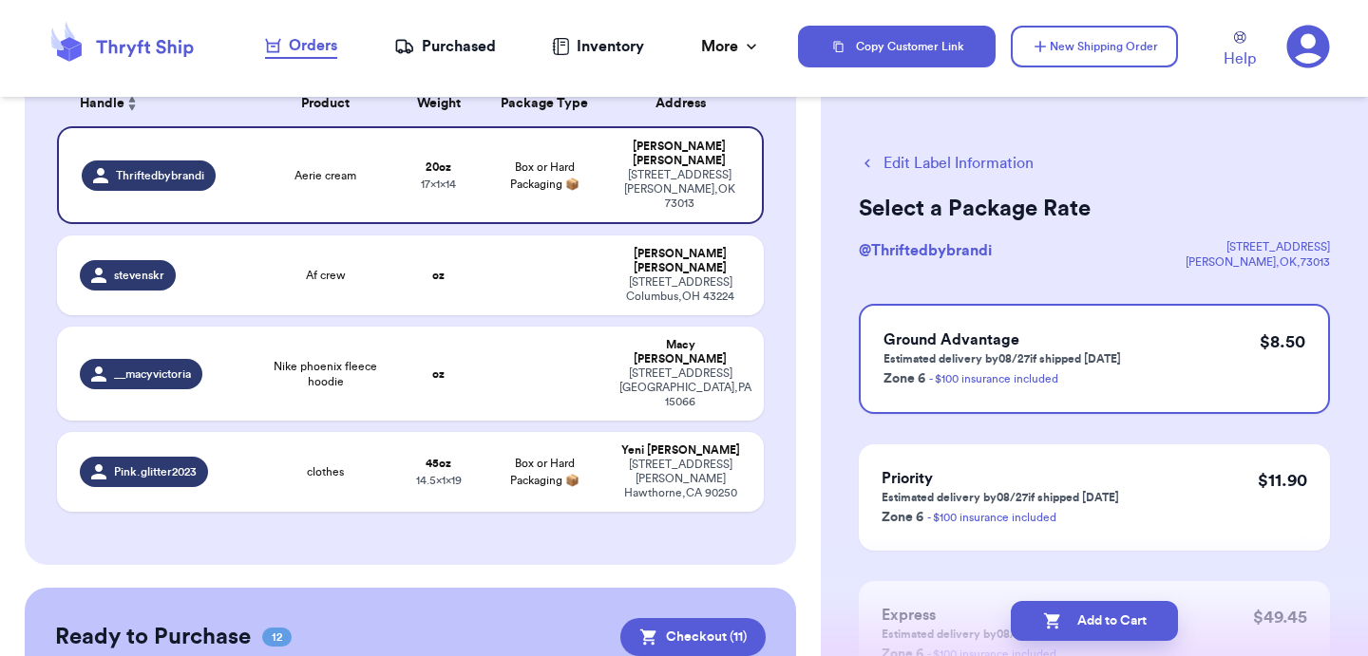
click at [1082, 616] on button "Add to Cart" at bounding box center [1094, 621] width 167 height 40
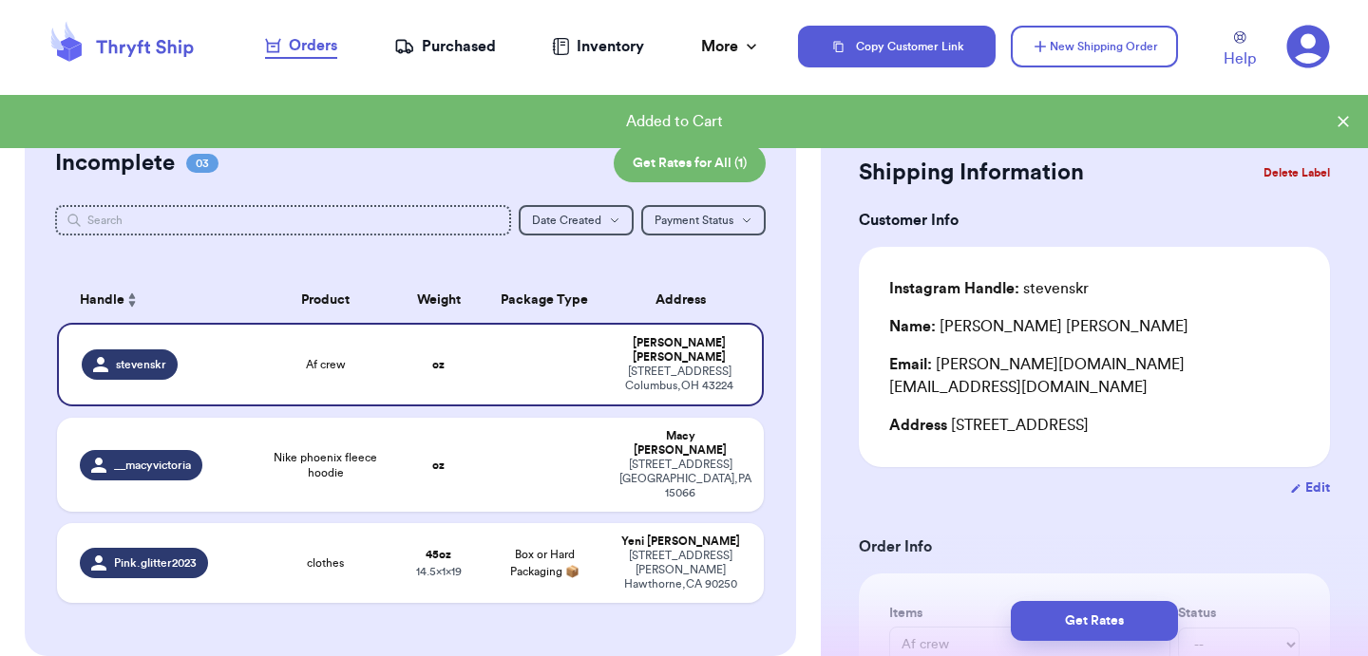
scroll to position [36, 0]
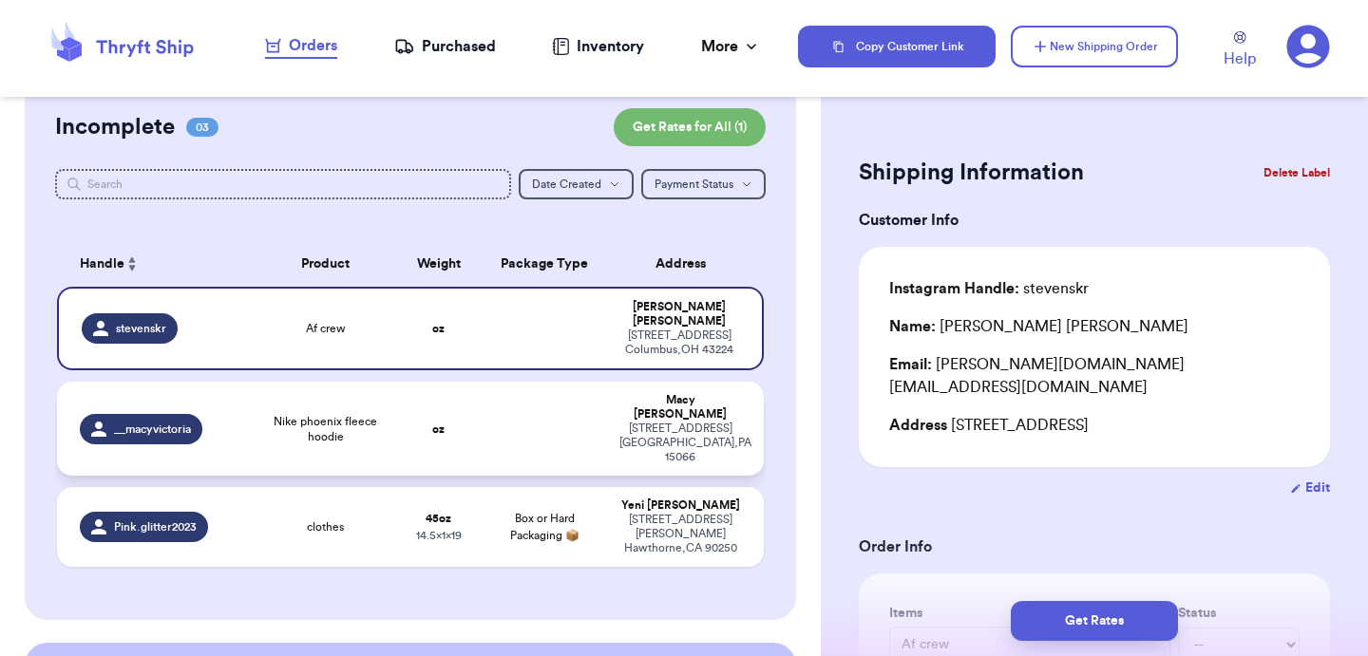
click at [544, 406] on td at bounding box center [544, 429] width 127 height 94
type input "Nike phoenix fleece hoodie"
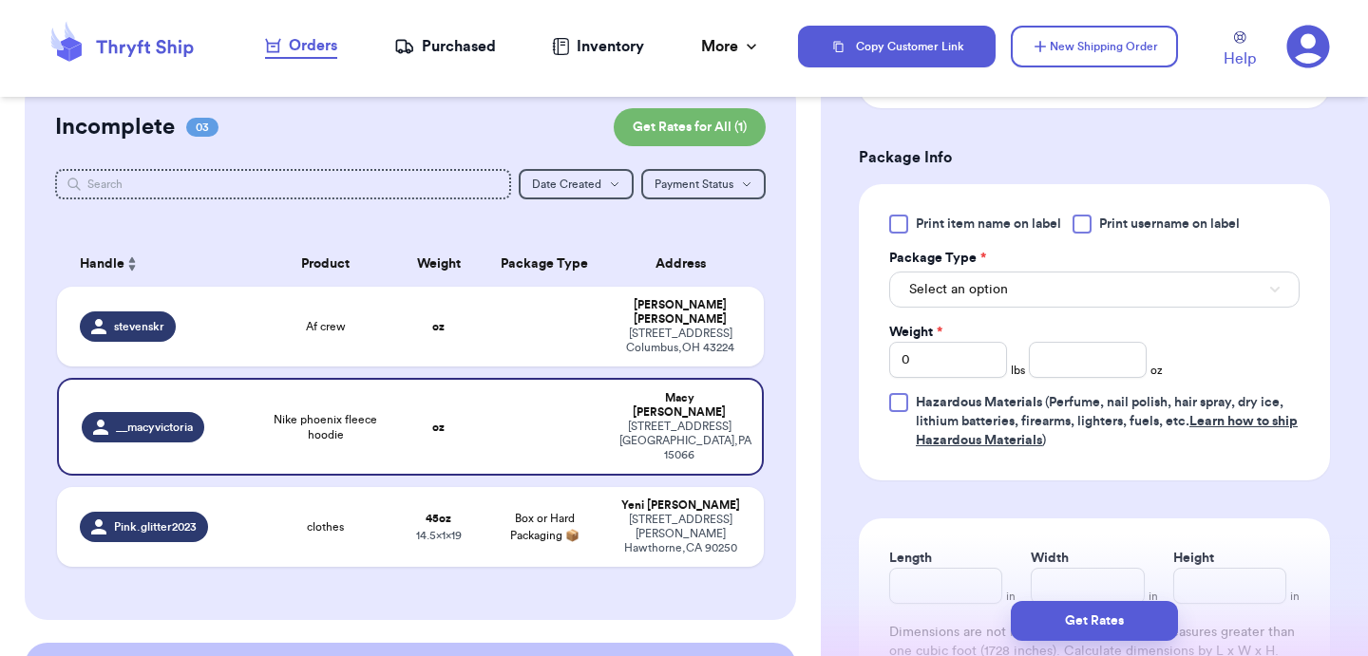
scroll to position [829, 0]
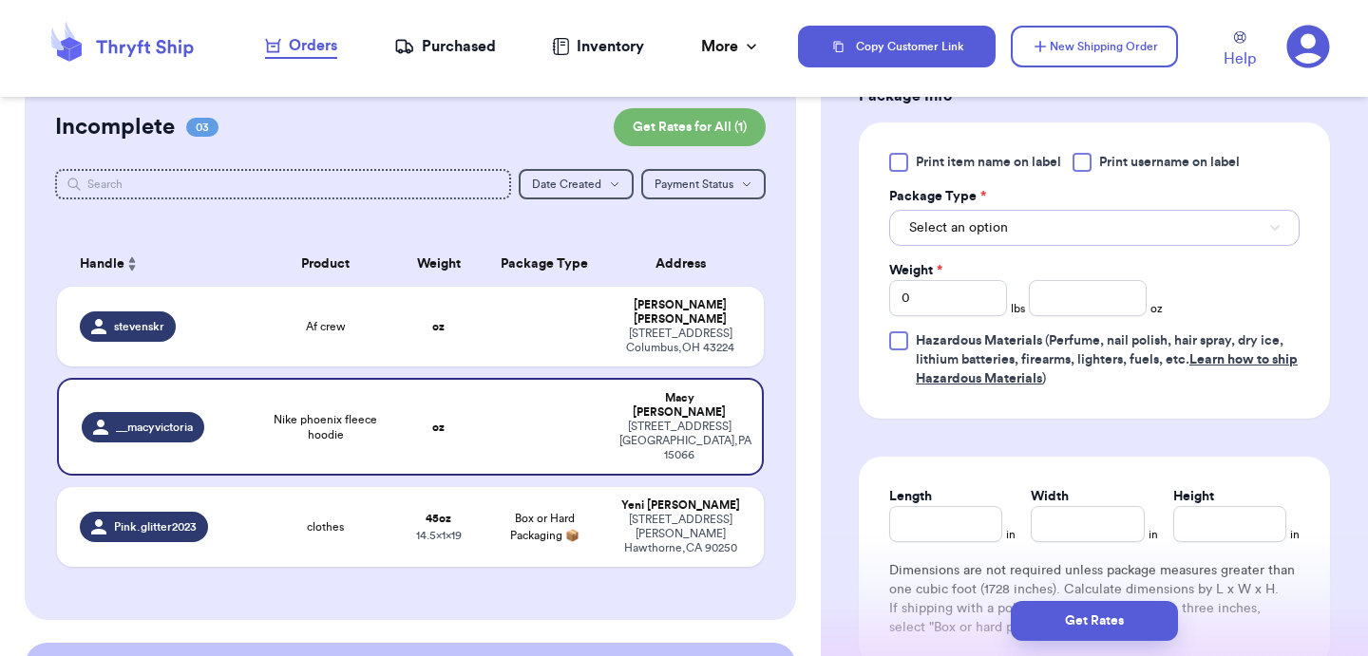
click at [937, 233] on span "Select an option" at bounding box center [958, 227] width 99 height 19
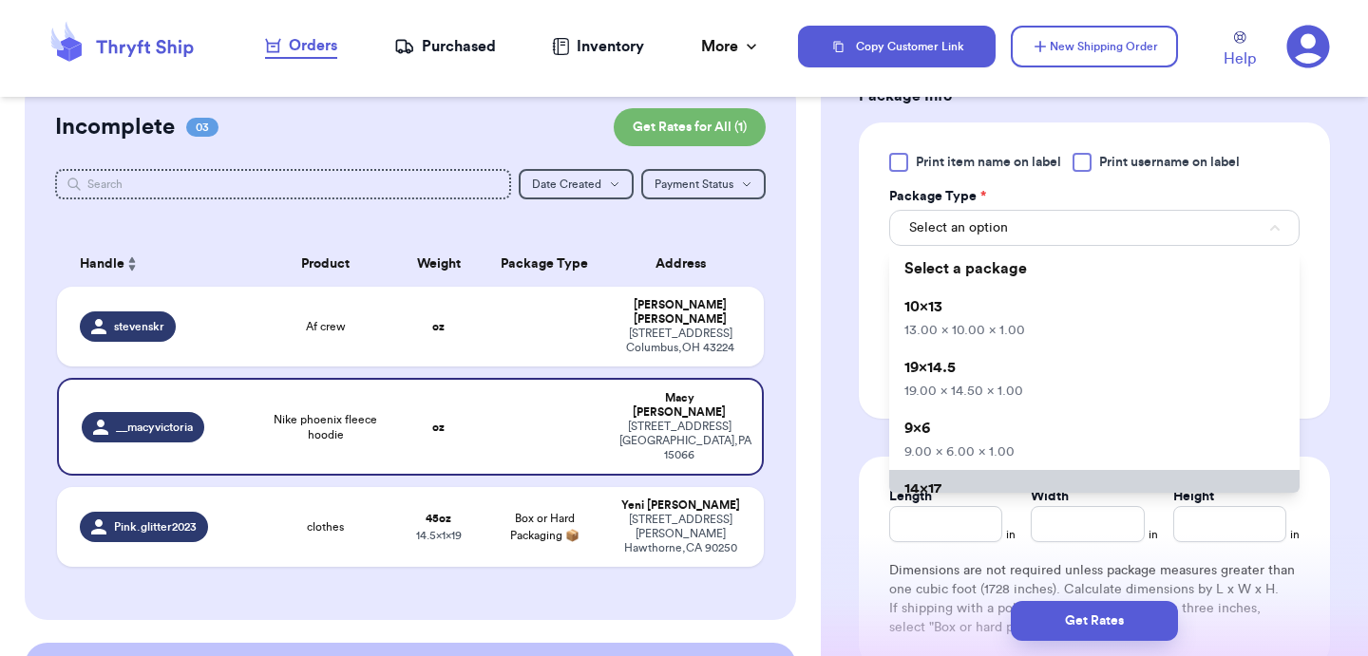
click at [951, 486] on li "14x17 14.00 x 17.00 x 1.00" at bounding box center [1094, 500] width 410 height 61
type input "14"
type input "17"
type input "1"
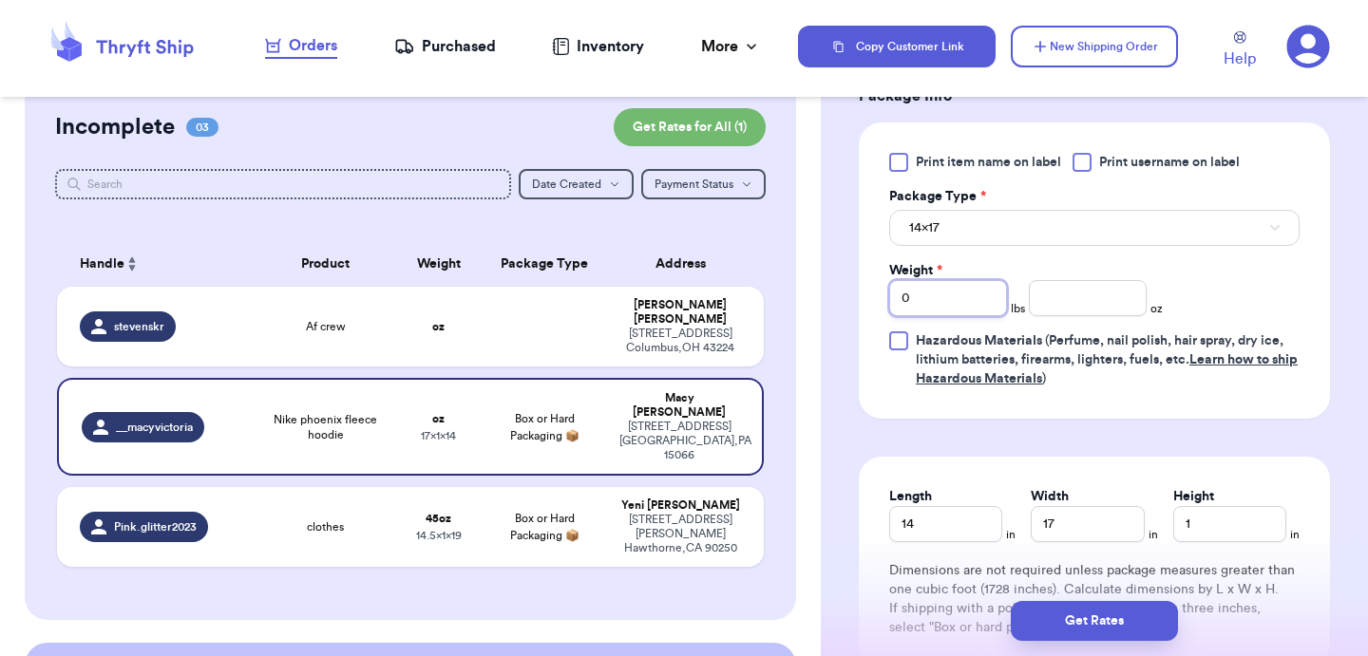
click at [956, 311] on input "0" at bounding box center [948, 298] width 118 height 36
click at [956, 311] on input "Weight *" at bounding box center [948, 298] width 118 height 36
type input "1"
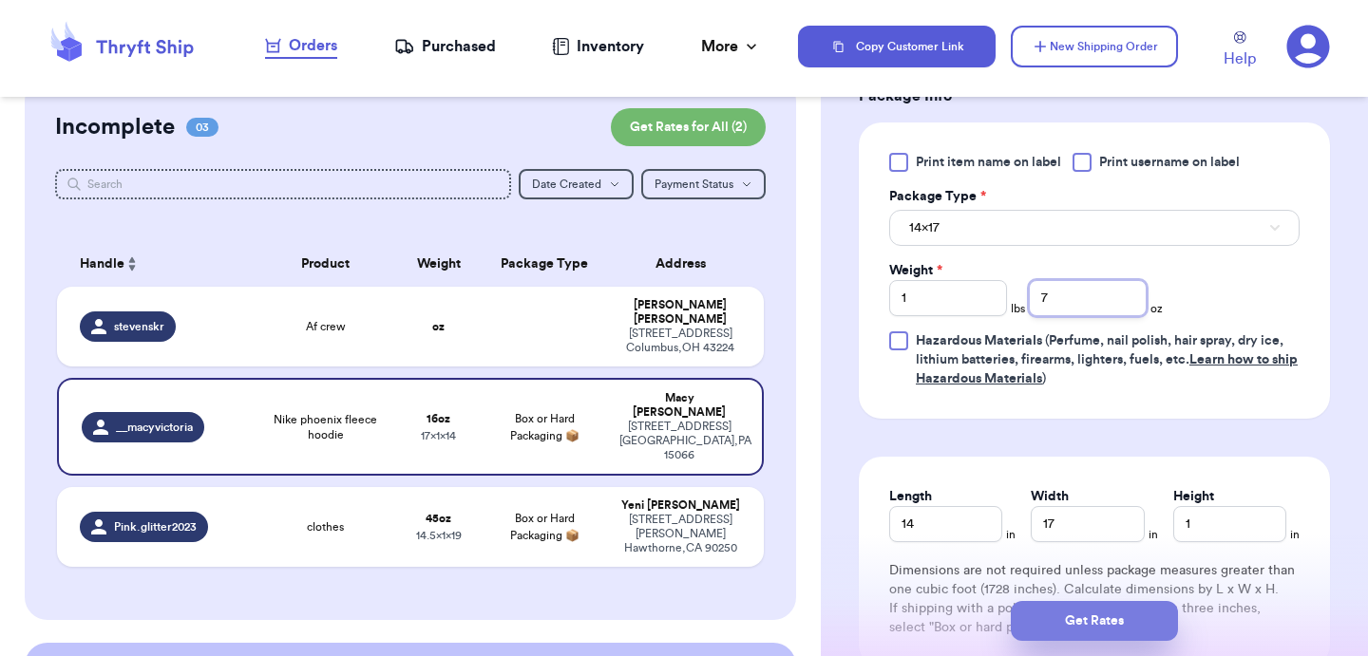
type input "7"
click at [1134, 621] on button "Get Rates" at bounding box center [1094, 621] width 167 height 40
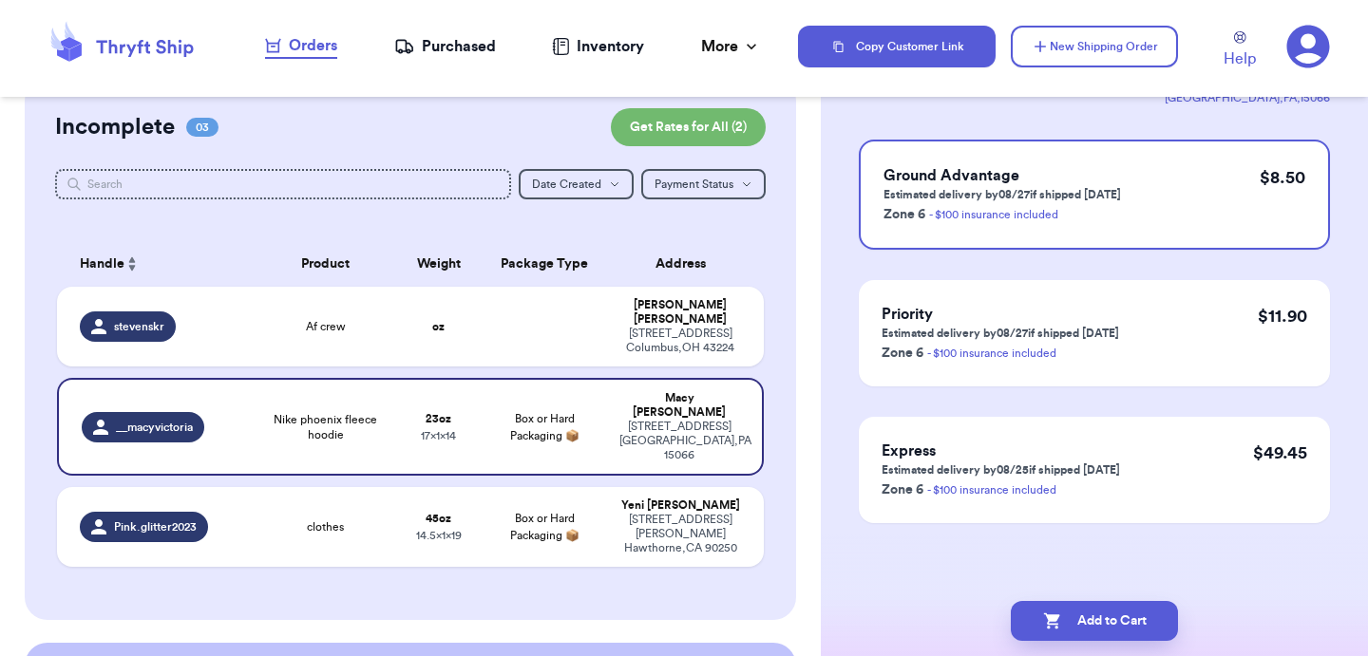
scroll to position [0, 0]
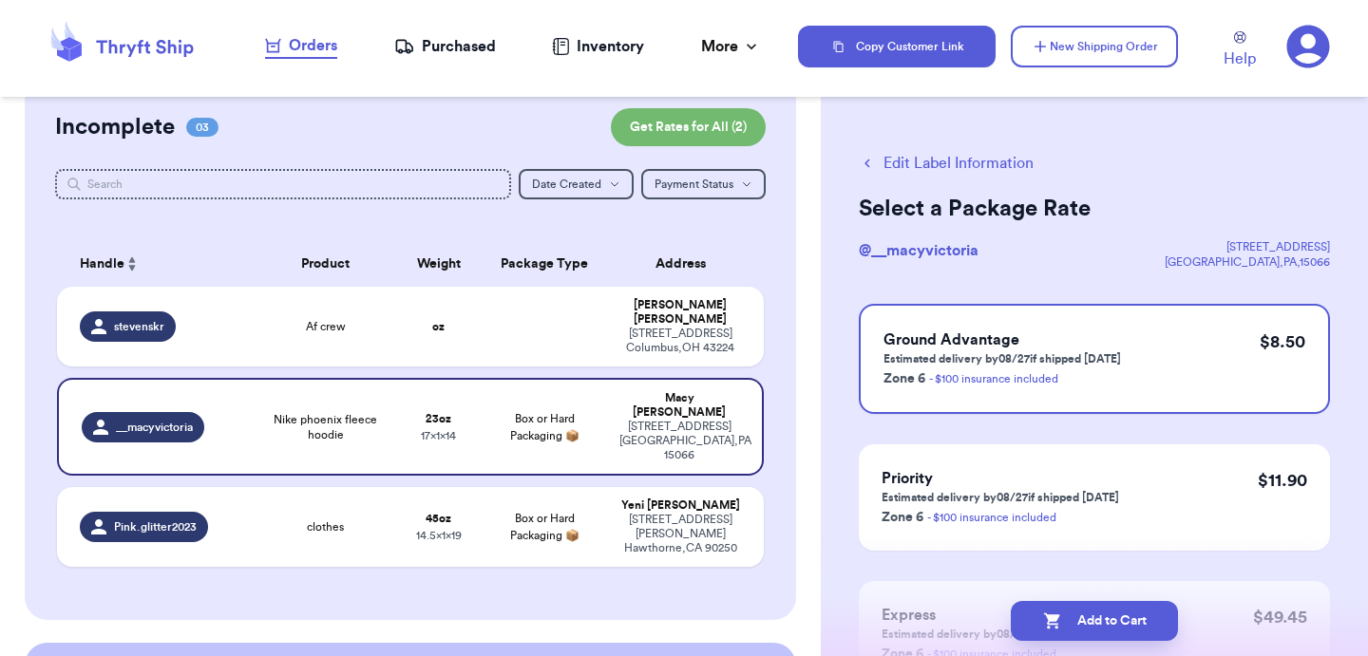
click at [1134, 621] on button "Add to Cart" at bounding box center [1094, 621] width 167 height 40
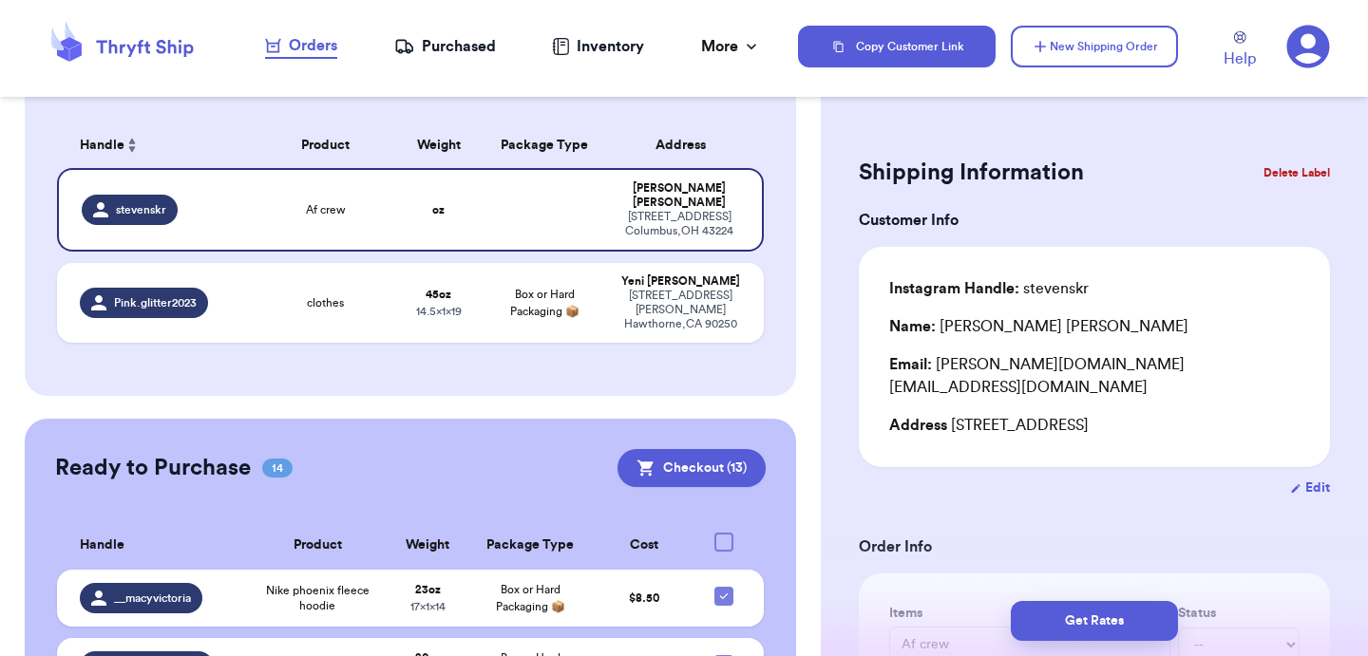
scroll to position [575, 0]
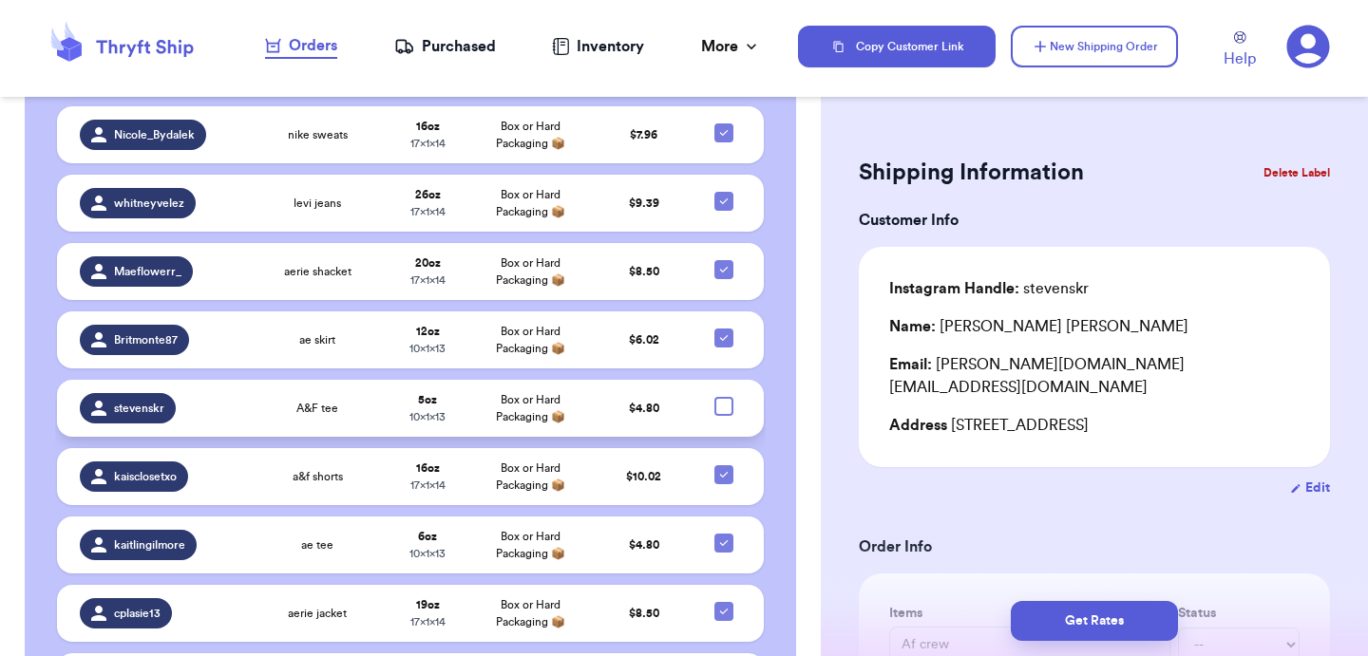
click at [376, 387] on td "A&F tee" at bounding box center [318, 408] width 138 height 57
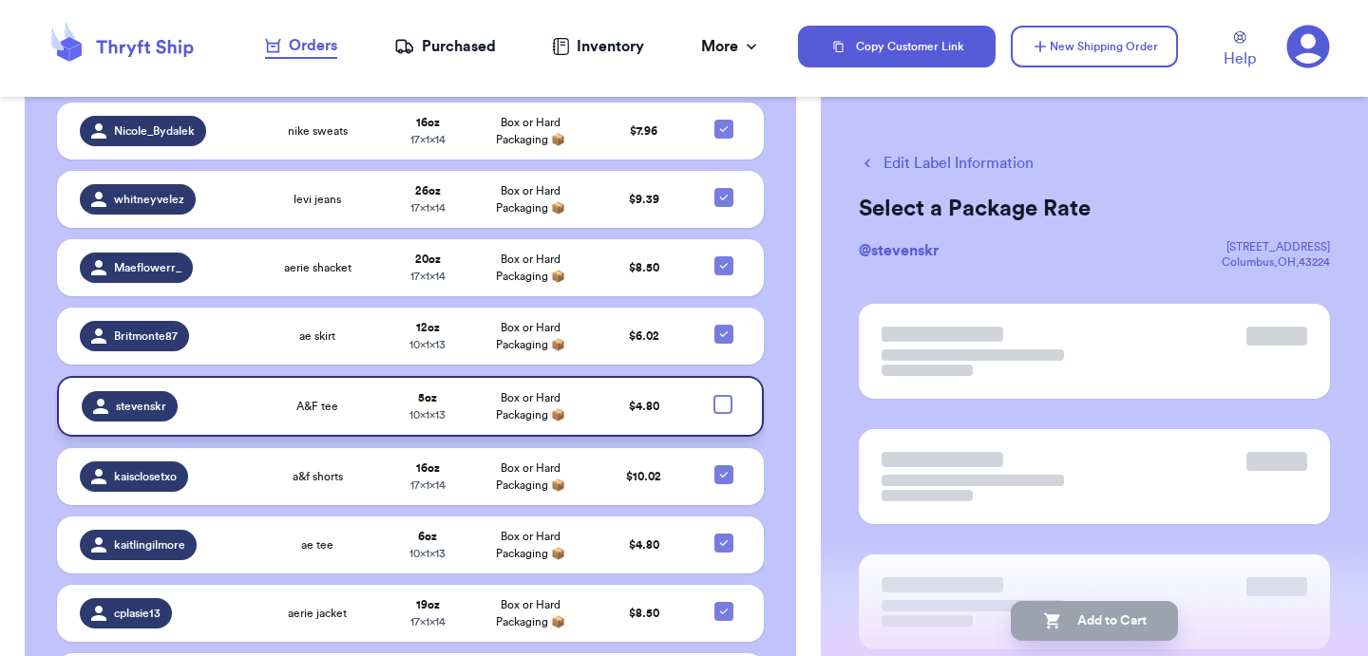
scroll to position [751, 0]
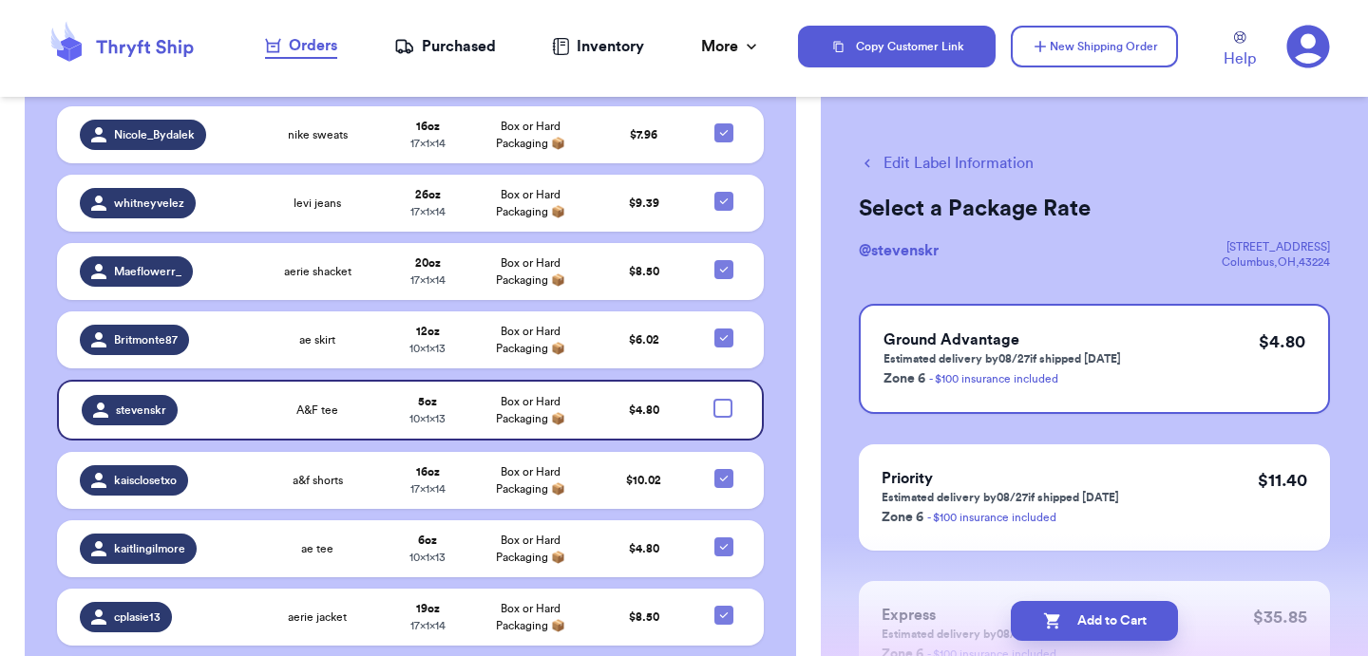
click at [902, 160] on button "Edit Label Information" at bounding box center [946, 163] width 175 height 23
checkbox input "true"
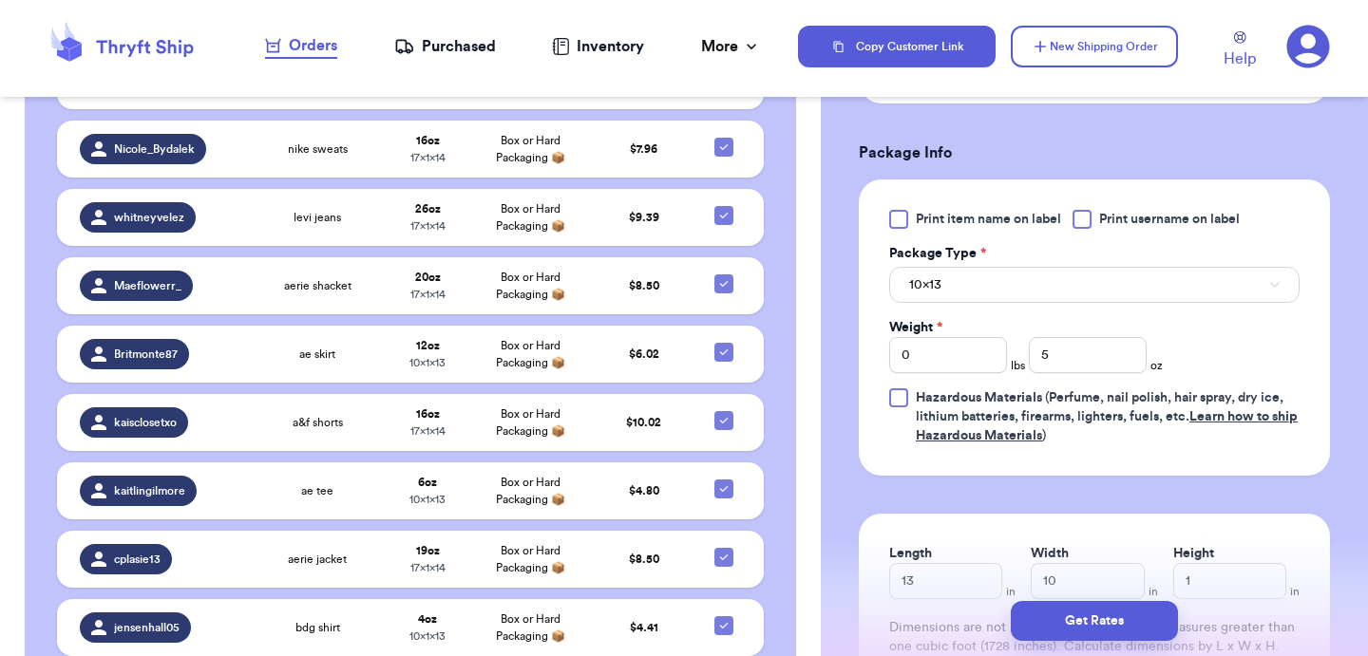
scroll to position [803, 0]
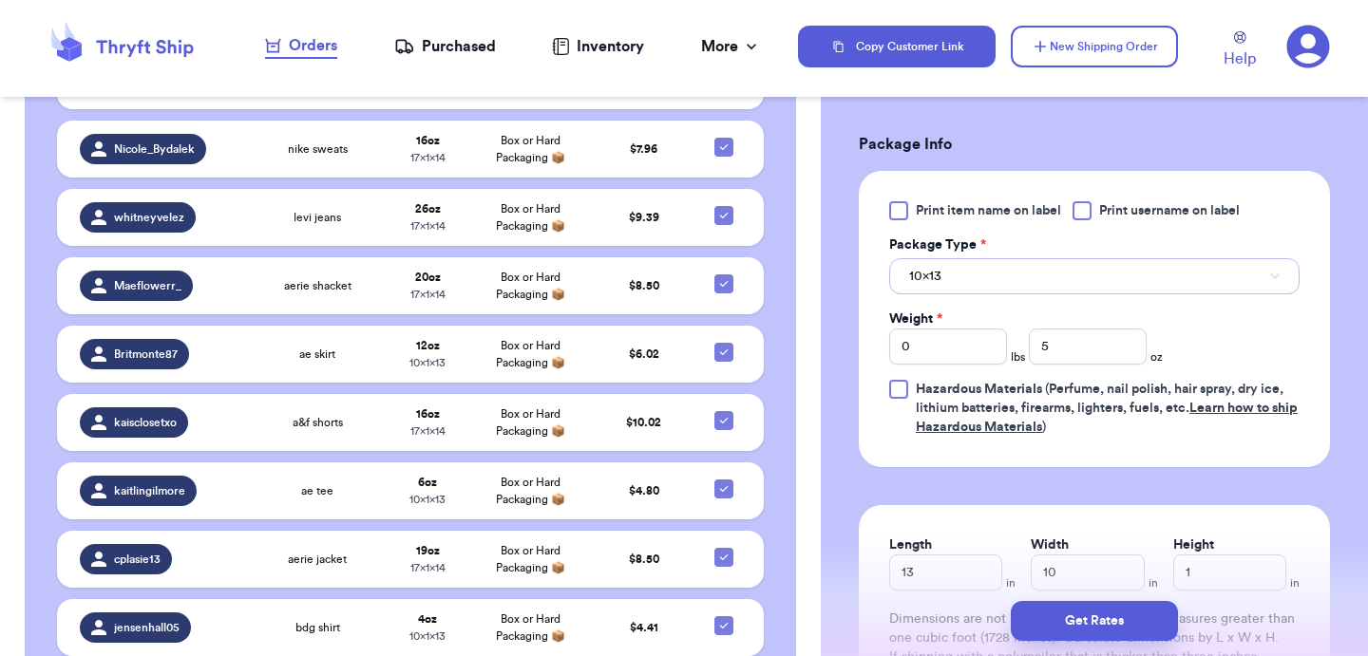
click at [989, 258] on button "10x13" at bounding box center [1094, 276] width 410 height 36
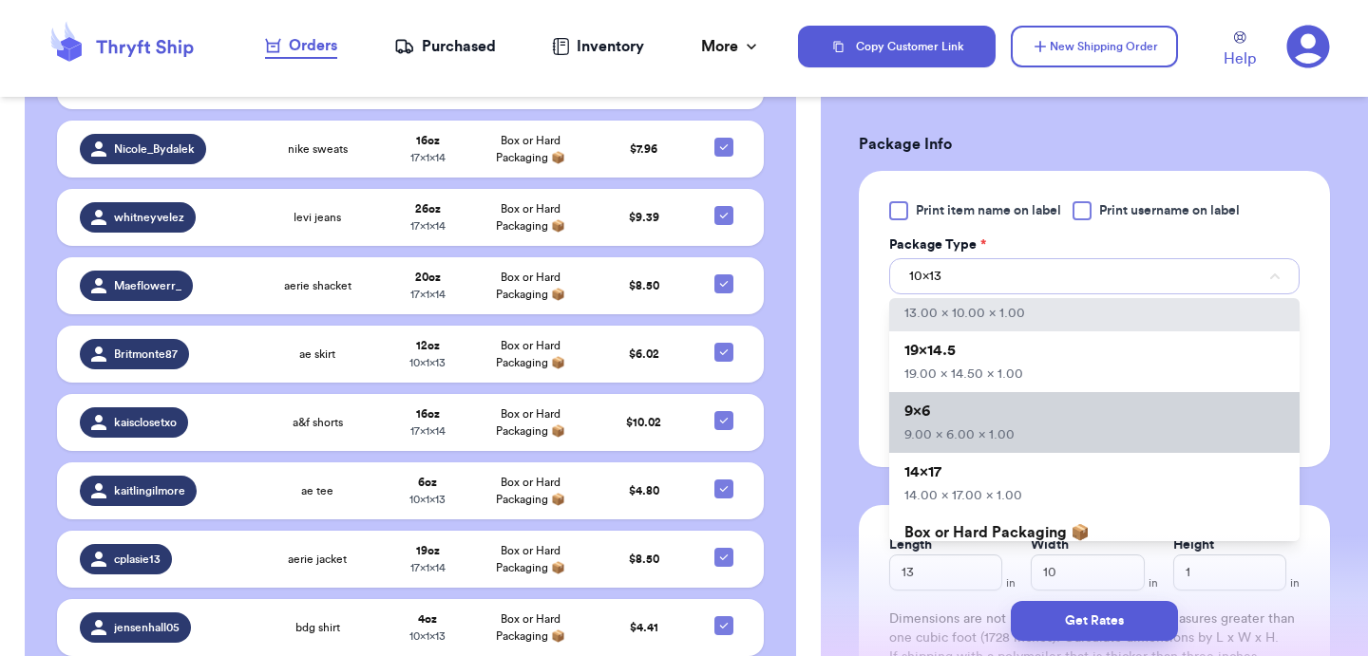
scroll to position [78, 0]
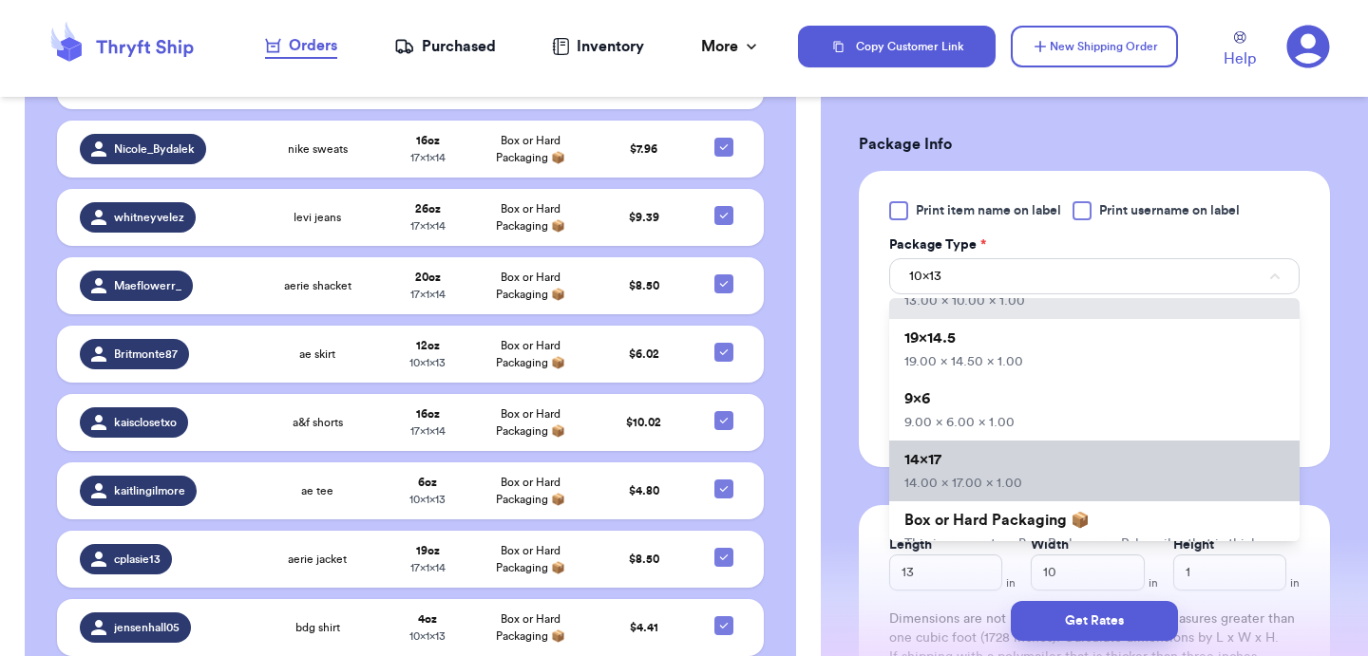
click at [935, 449] on li "14x17 14.00 x 17.00 x 1.00" at bounding box center [1094, 471] width 410 height 61
type input "14"
type input "17"
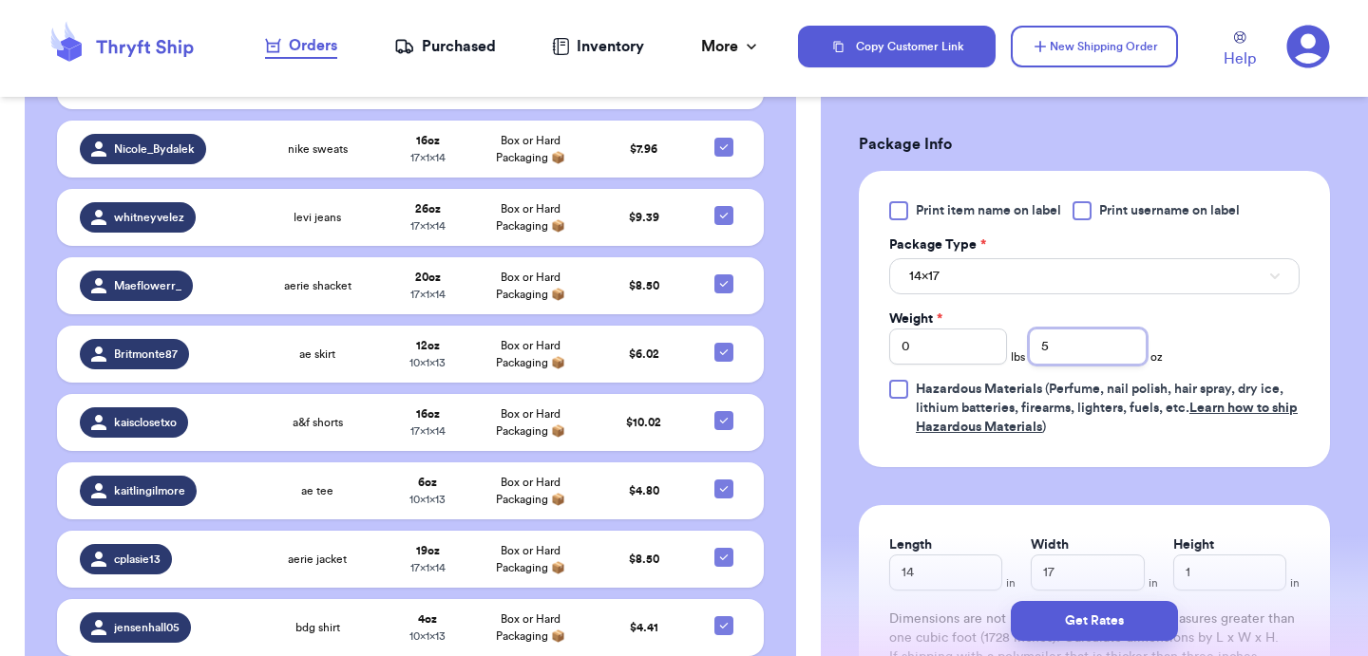
click at [1065, 329] on input "5" at bounding box center [1088, 347] width 118 height 36
click at [944, 329] on input "0" at bounding box center [948, 347] width 118 height 36
type input "1"
type input "8"
click at [1065, 624] on button "Get Rates" at bounding box center [1094, 621] width 167 height 40
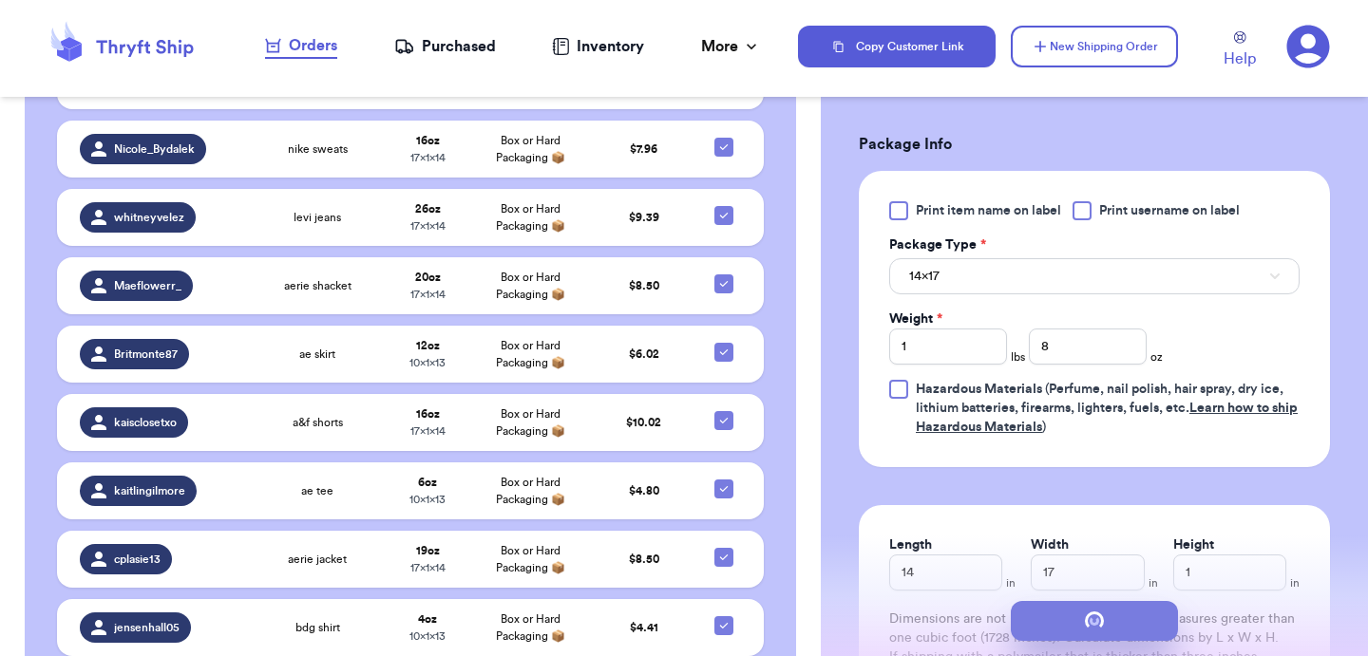
scroll to position [0, 0]
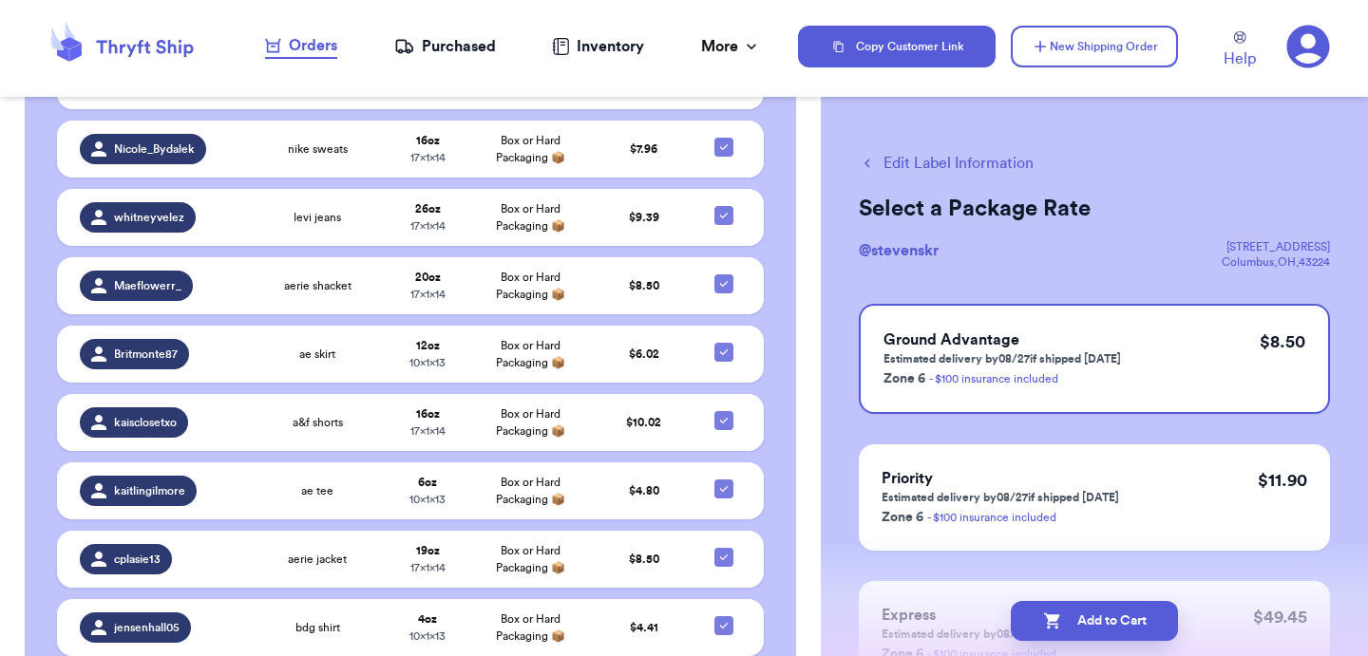
click at [1065, 624] on button "Add to Cart" at bounding box center [1094, 621] width 167 height 40
checkbox input "true"
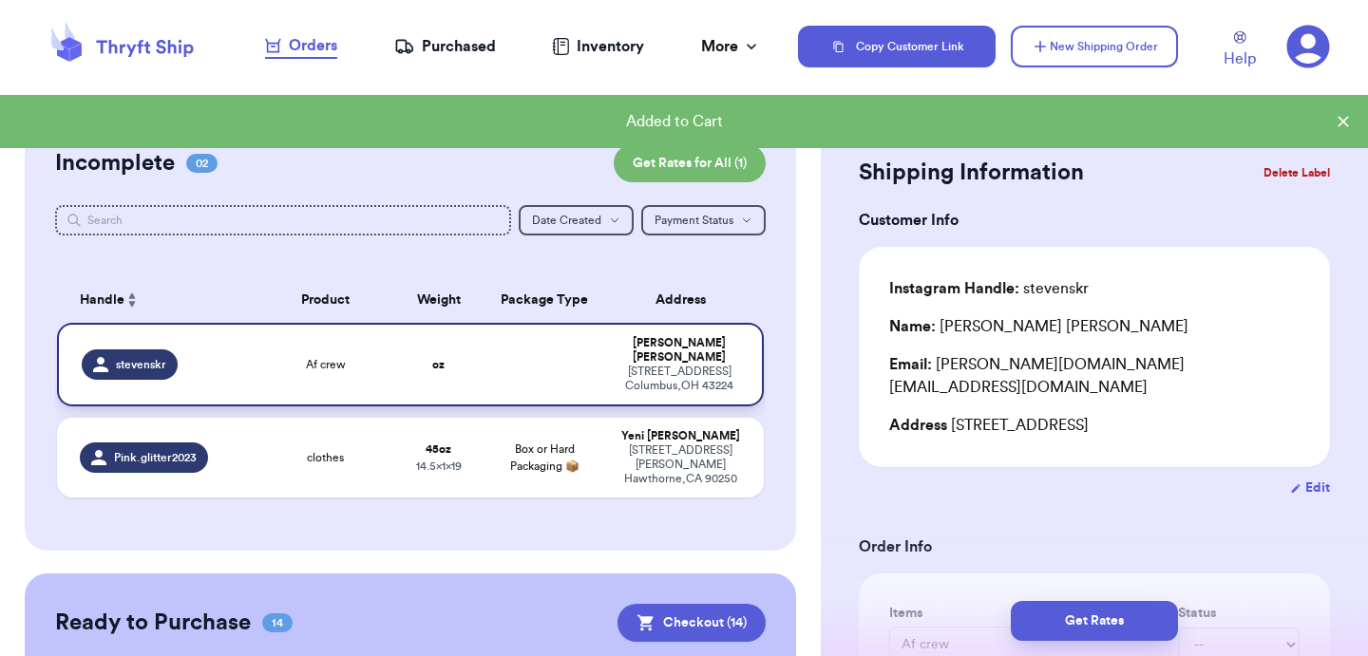
click at [551, 355] on td at bounding box center [544, 365] width 127 height 84
click at [1263, 170] on button "Delete Label" at bounding box center [1297, 173] width 82 height 42
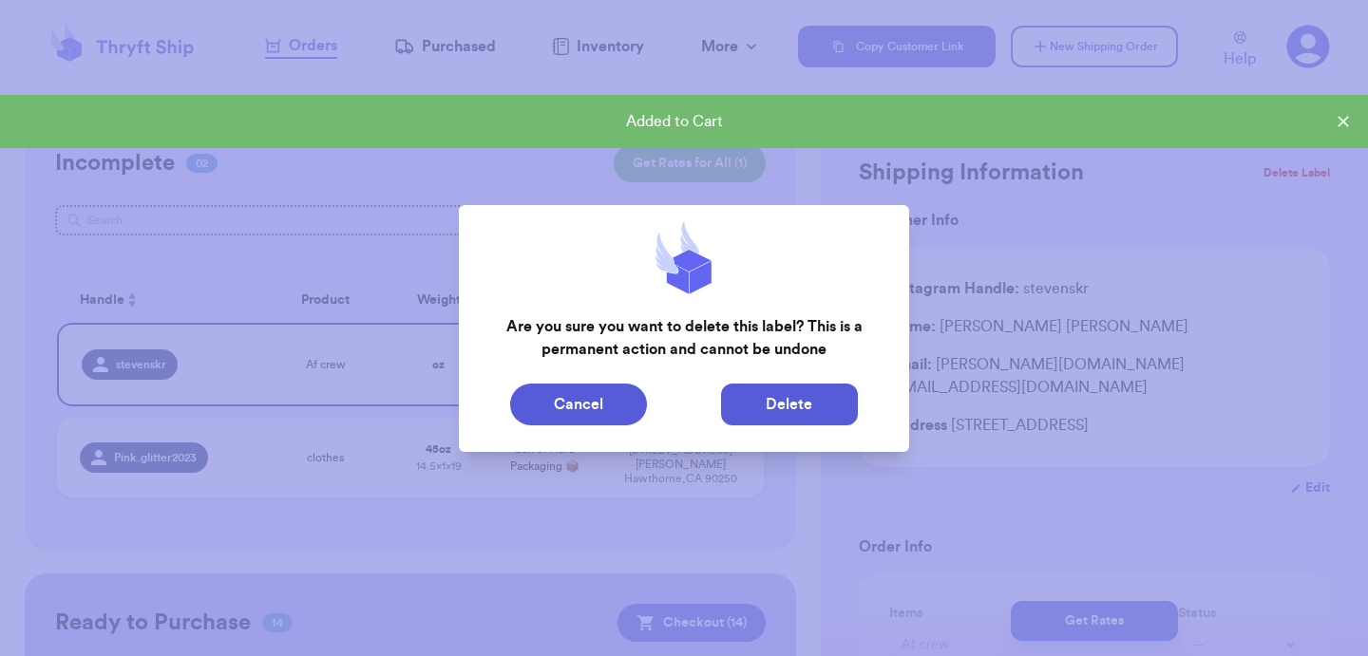
click at [822, 402] on button "Delete" at bounding box center [789, 405] width 137 height 42
type input "clothes"
type input "2"
type input "13"
type input "19"
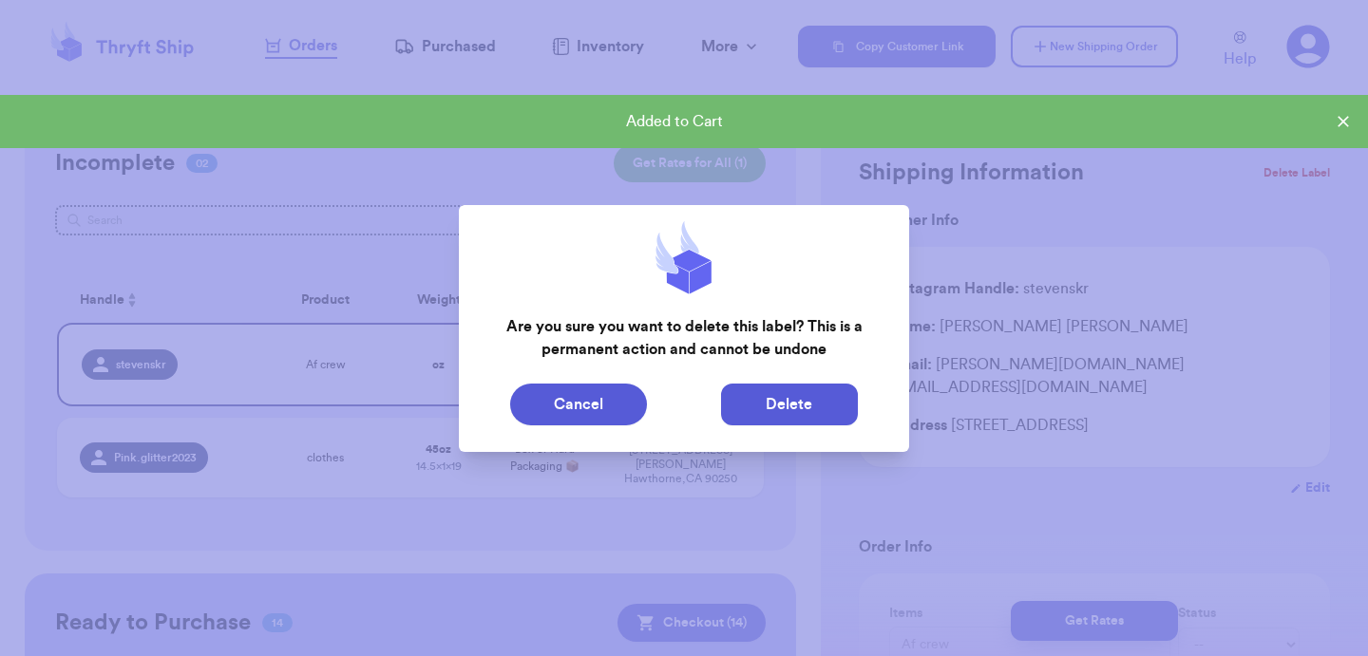
type input "14.5"
type input "1"
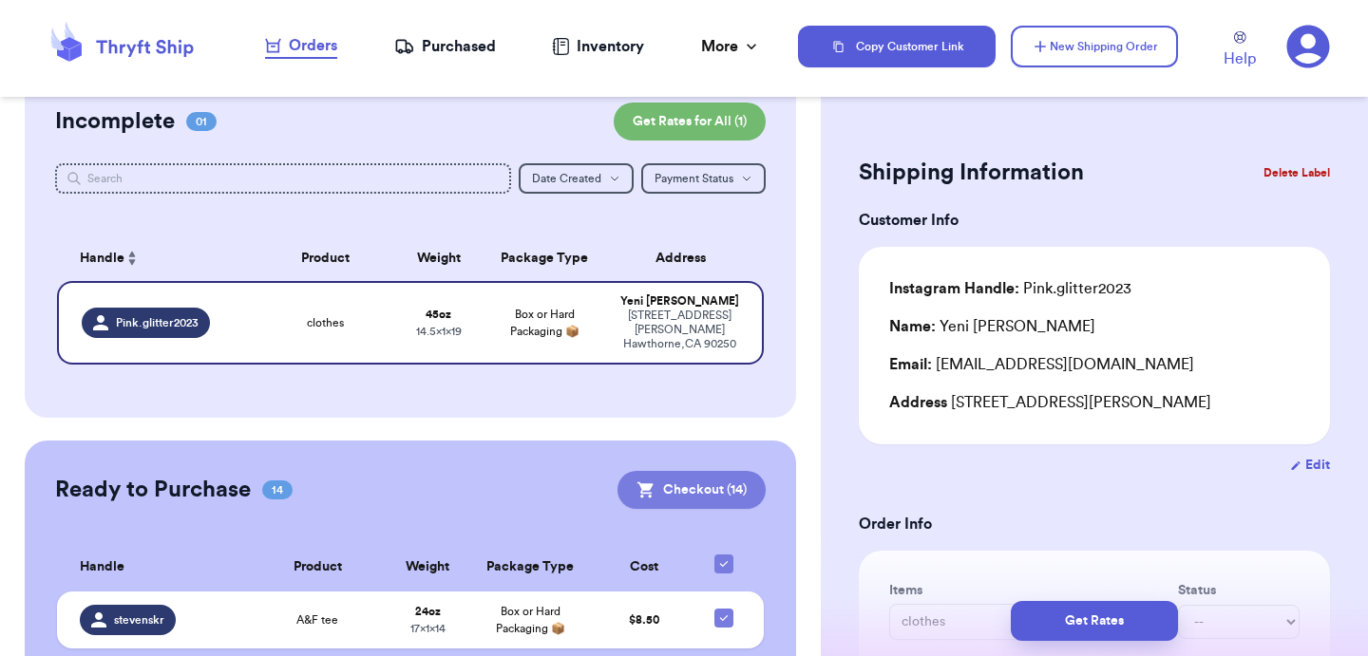
scroll to position [47, 0]
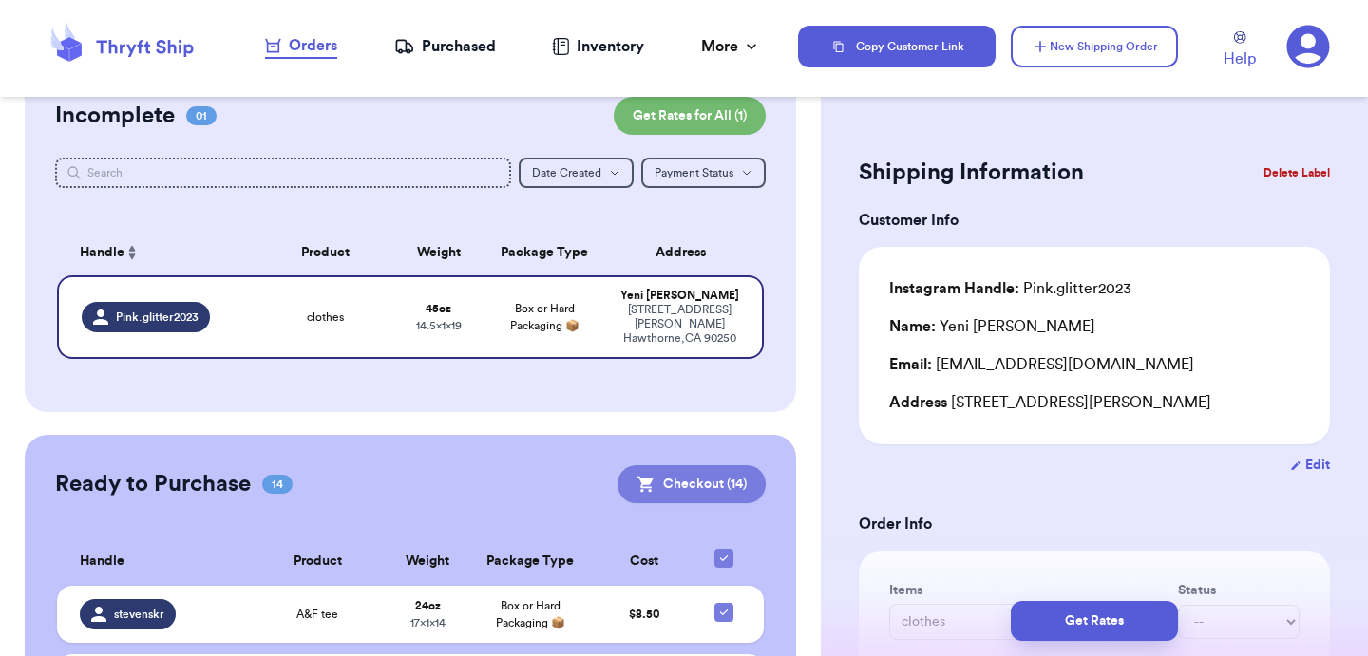
click at [671, 465] on button "Checkout ( 14 )" at bounding box center [691, 484] width 148 height 38
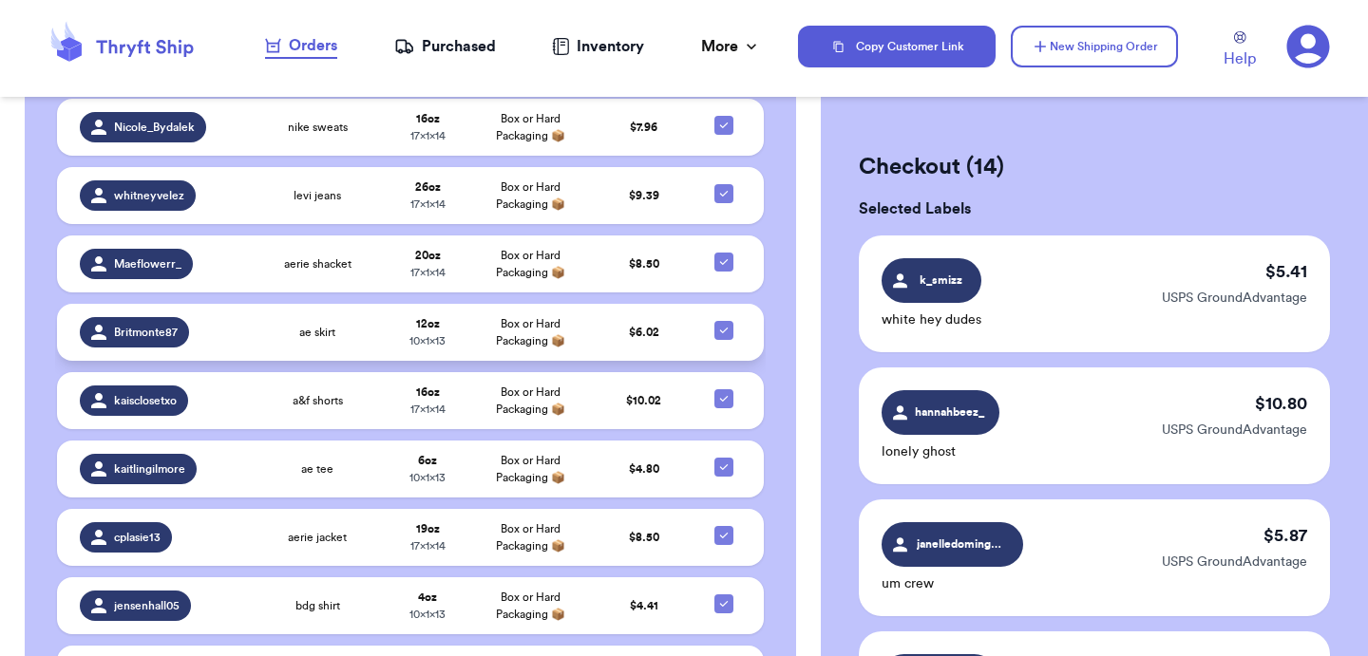
scroll to position [814, 0]
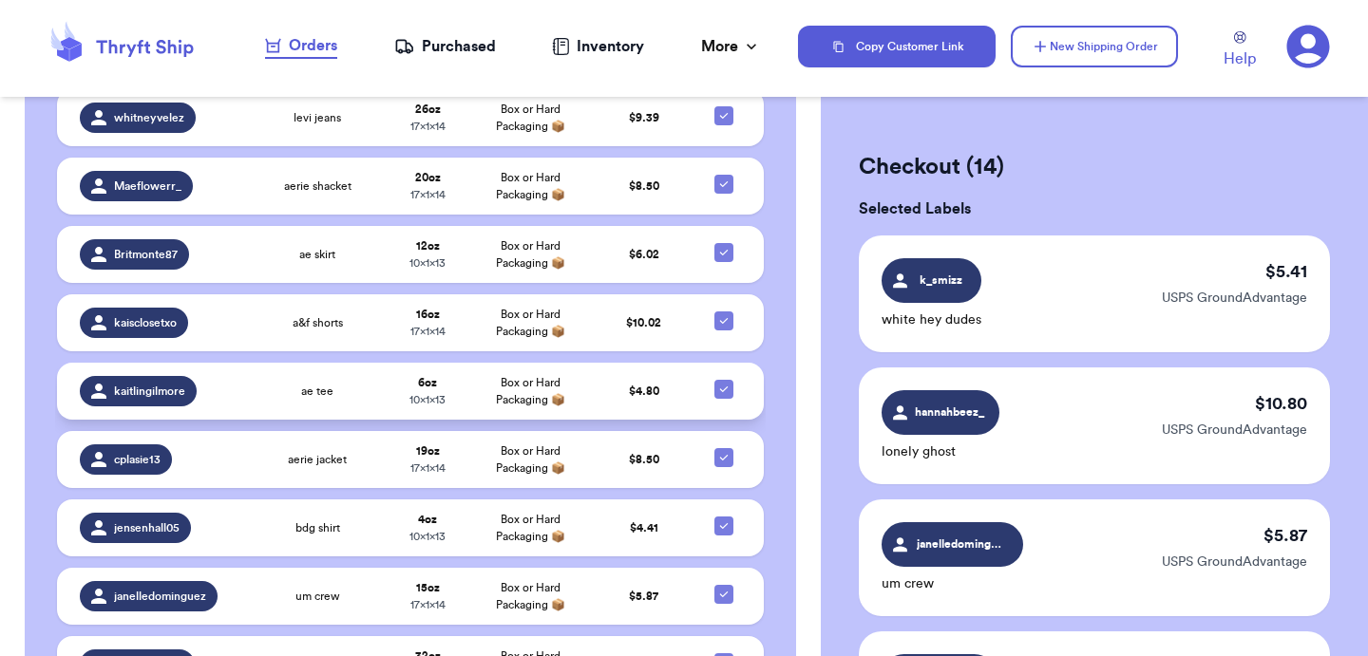
click at [227, 376] on div "kaitlingilmore" at bounding box center [159, 391] width 158 height 30
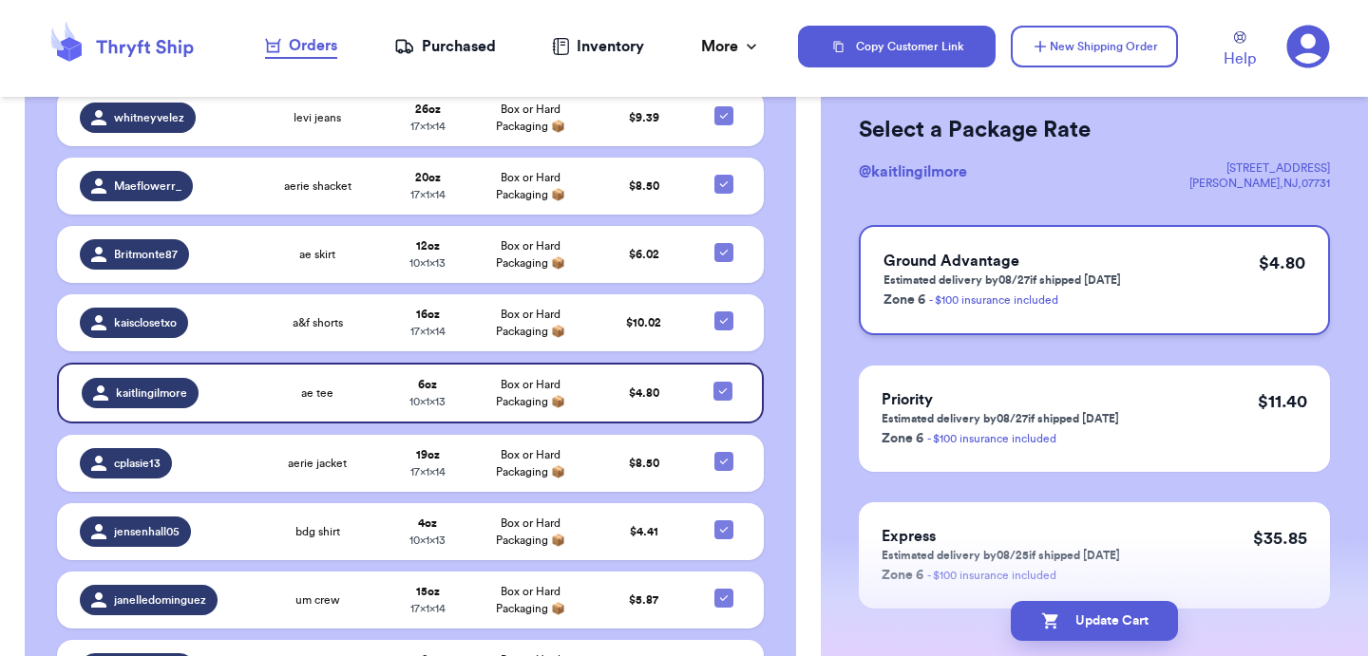
scroll to position [0, 0]
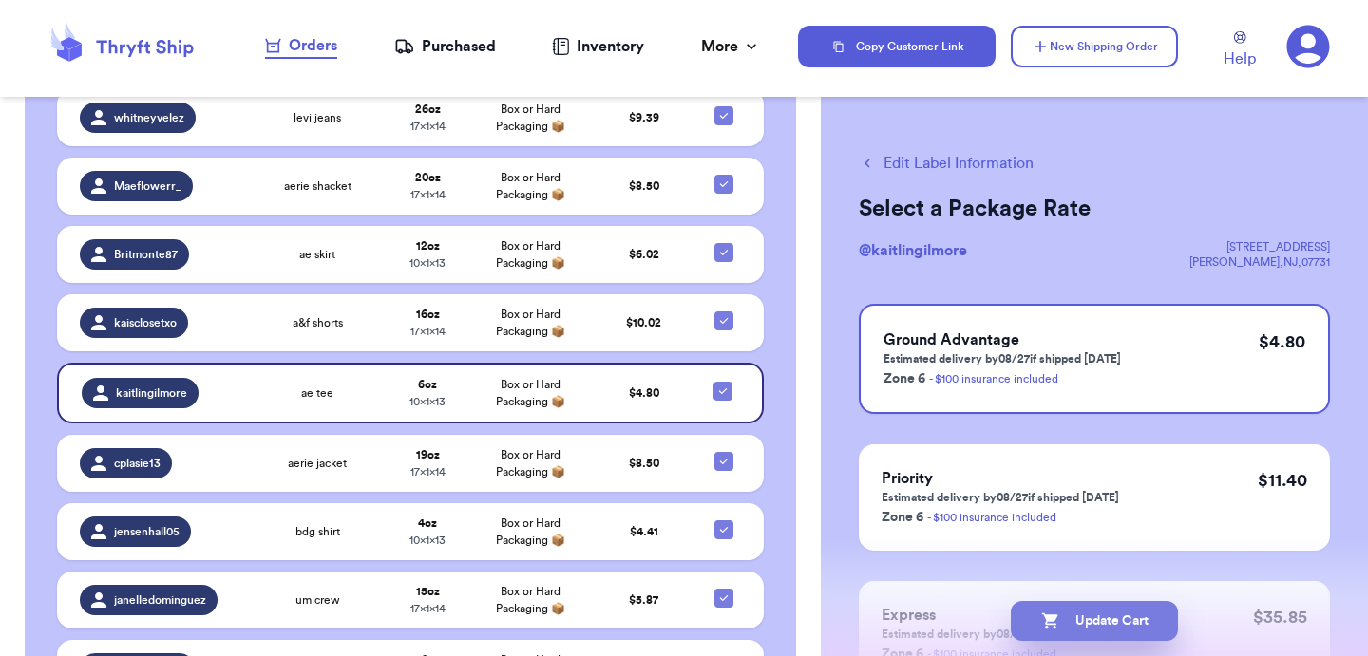
click at [1075, 612] on button "Update Cart" at bounding box center [1094, 621] width 167 height 40
